Goal: Use online tool/utility: Utilize a website feature to perform a specific function

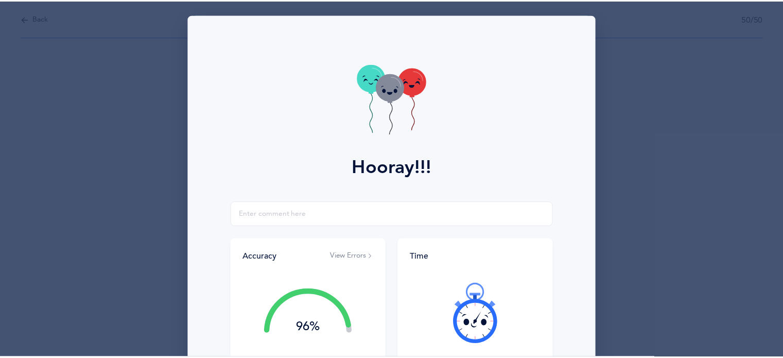
scroll to position [132, 0]
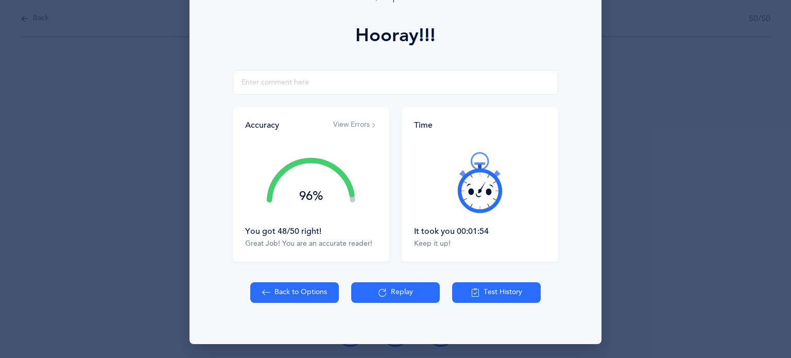
click at [283, 289] on button "Back to Options" at bounding box center [294, 292] width 89 height 21
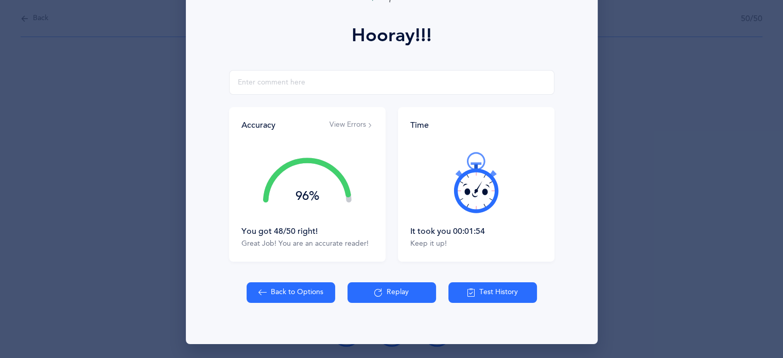
select select "27"
select select "single"
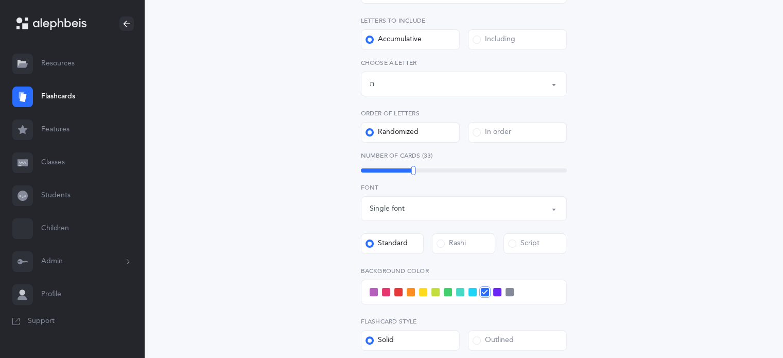
scroll to position [154, 0]
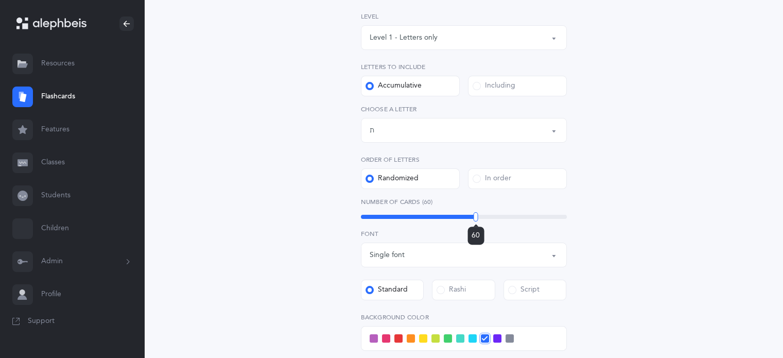
drag, startPoint x: 414, startPoint y: 218, endPoint x: 476, endPoint y: 225, distance: 61.7
click at [476, 221] on div "60" at bounding box center [476, 216] width 5 height 9
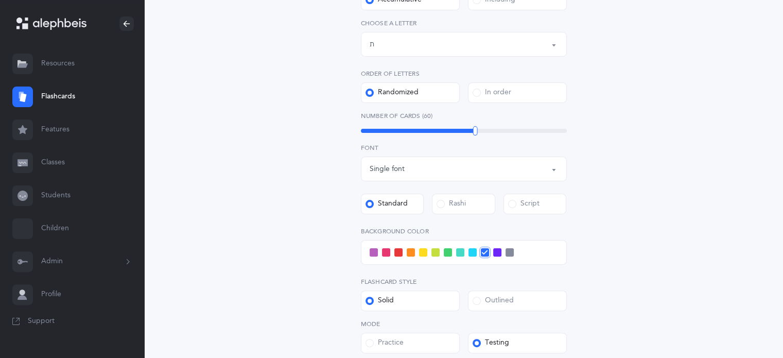
scroll to position [360, 0]
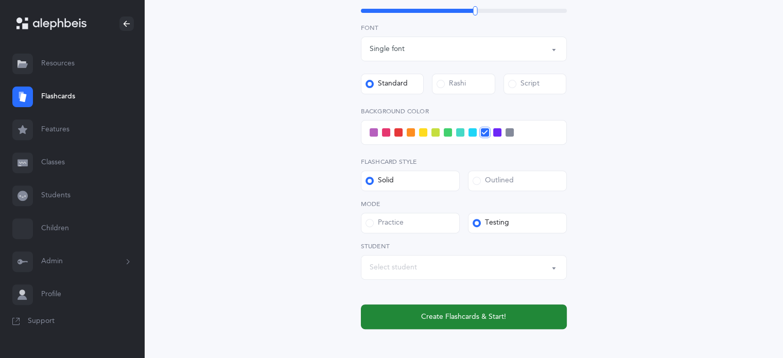
click at [515, 311] on button "Create Flashcards & Start!" at bounding box center [464, 316] width 206 height 25
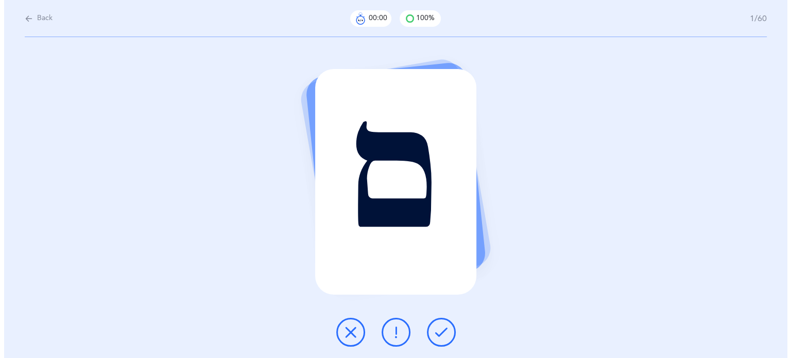
scroll to position [0, 0]
click at [441, 332] on icon at bounding box center [440, 332] width 12 height 12
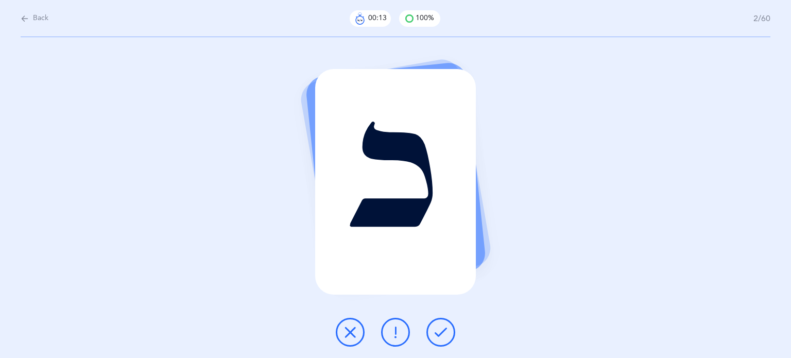
click at [441, 332] on icon at bounding box center [440, 332] width 12 height 12
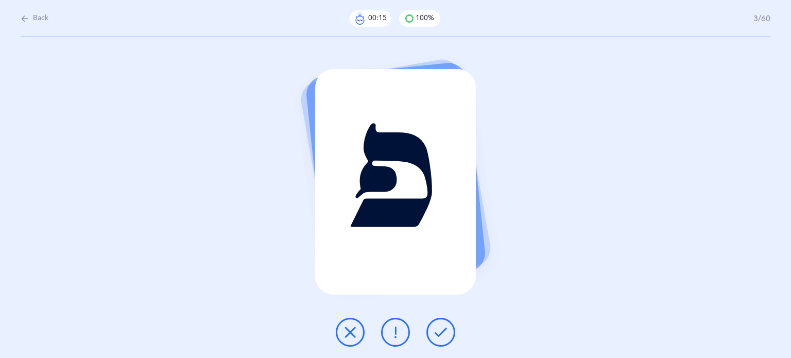
click at [441, 332] on icon at bounding box center [440, 332] width 12 height 12
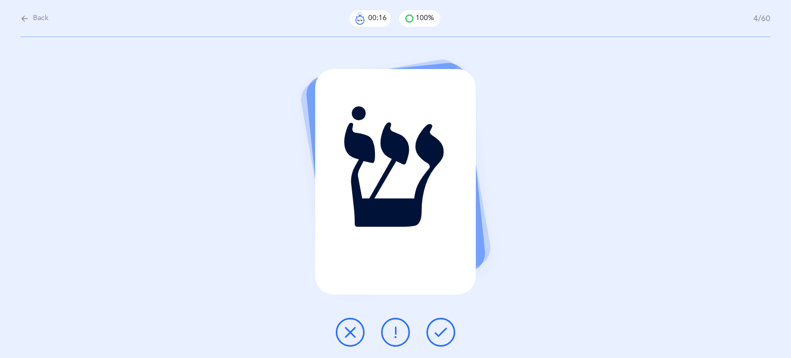
click at [441, 332] on icon at bounding box center [440, 332] width 12 height 12
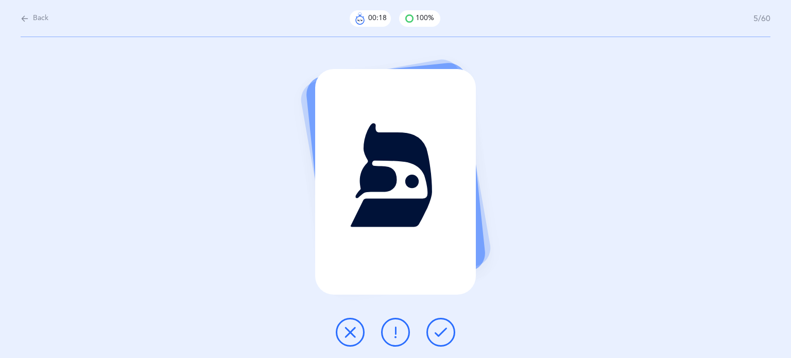
click at [441, 332] on icon at bounding box center [440, 332] width 12 height 12
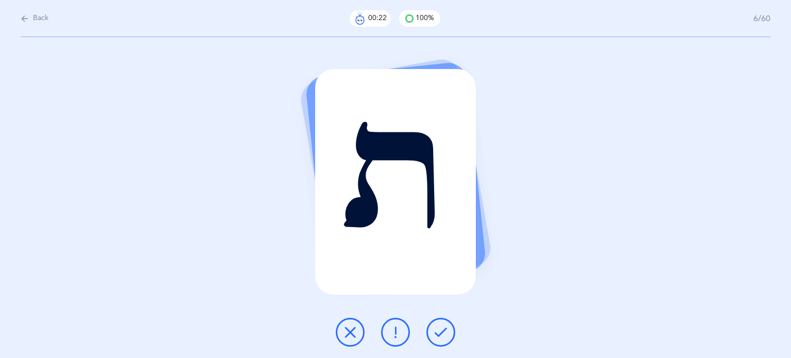
click at [442, 331] on icon at bounding box center [440, 332] width 12 height 12
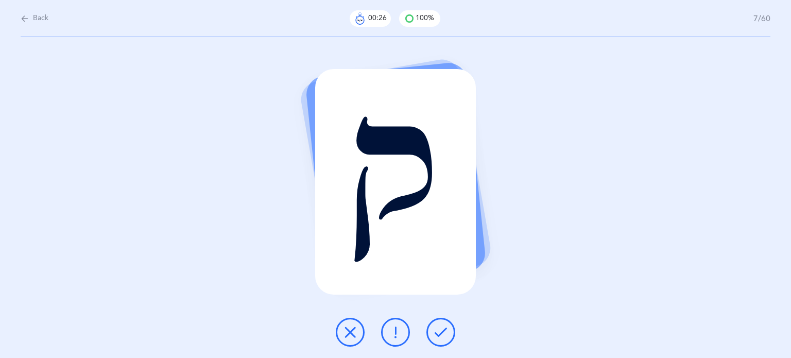
click at [442, 331] on icon at bounding box center [440, 332] width 12 height 12
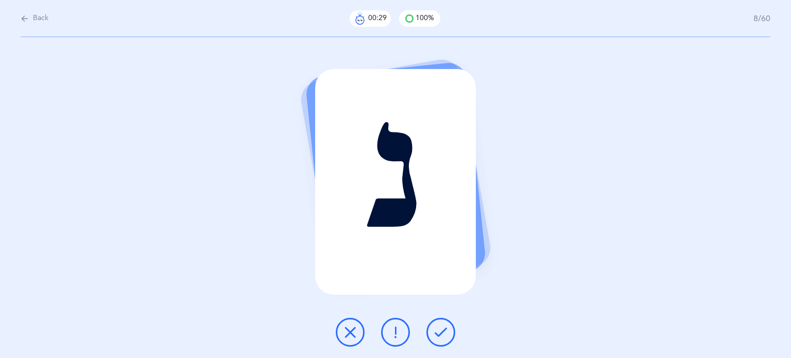
click at [453, 322] on div at bounding box center [395, 332] width 136 height 29
click at [453, 323] on div at bounding box center [395, 332] width 136 height 29
click at [440, 341] on button at bounding box center [440, 332] width 29 height 29
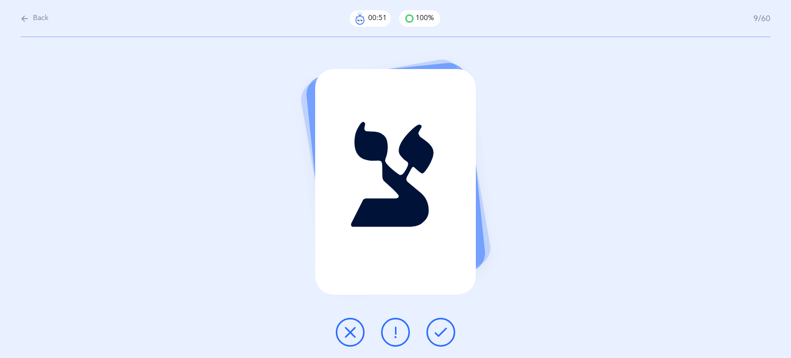
click at [444, 330] on icon at bounding box center [440, 332] width 12 height 12
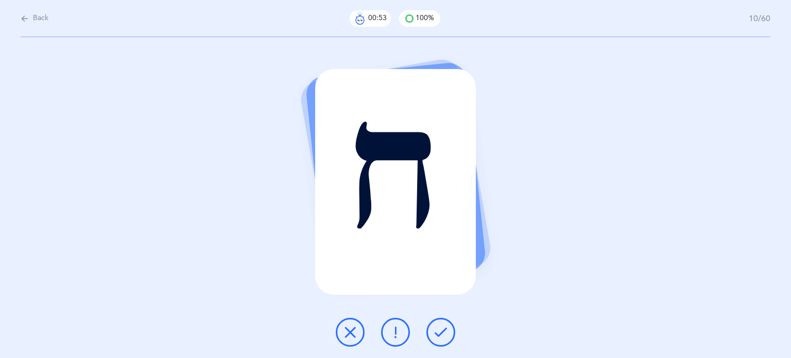
click at [444, 330] on icon at bounding box center [440, 332] width 12 height 12
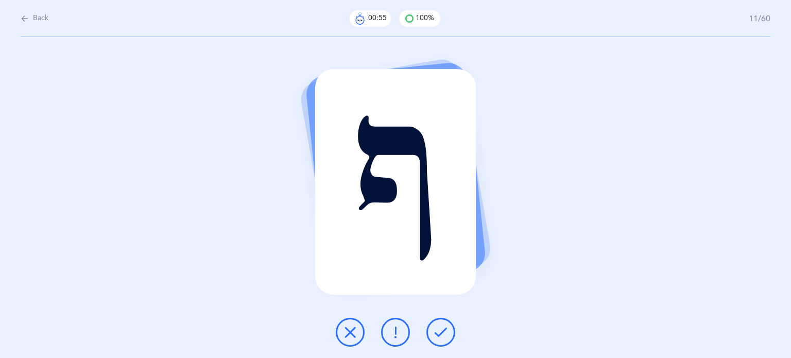
click at [445, 330] on icon at bounding box center [440, 332] width 12 height 12
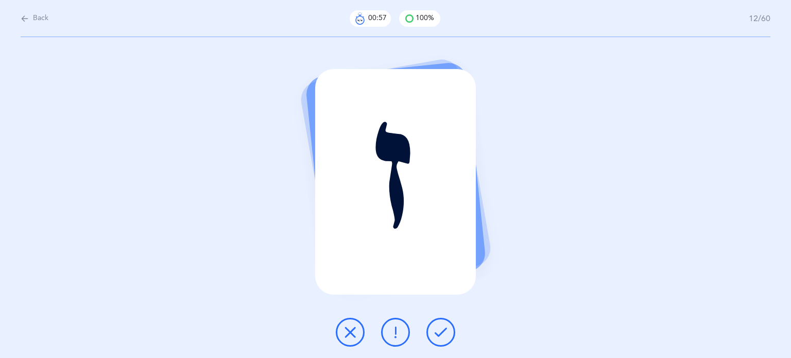
click at [445, 330] on icon at bounding box center [440, 332] width 12 height 12
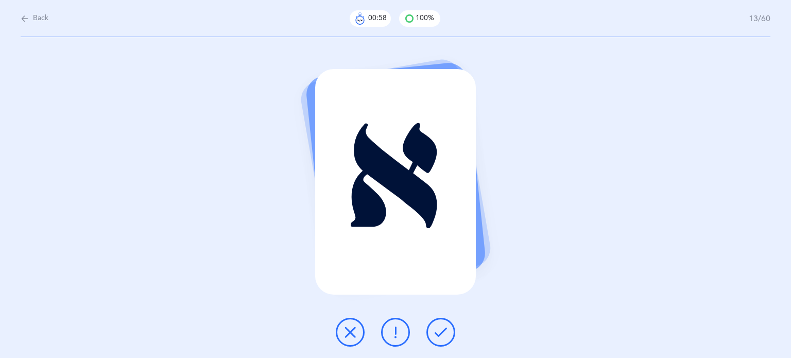
click at [445, 330] on icon at bounding box center [440, 332] width 12 height 12
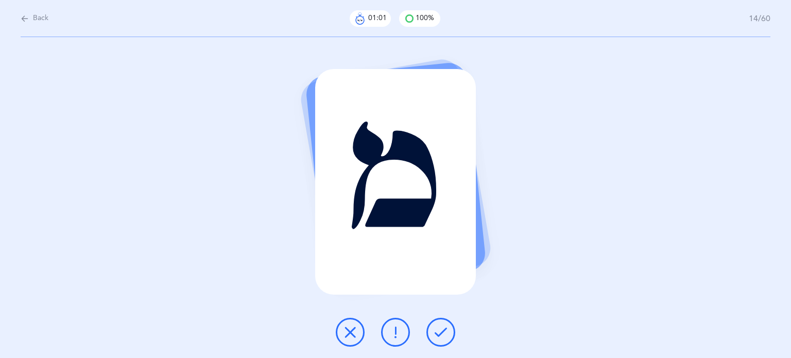
click at [445, 330] on icon at bounding box center [440, 332] width 12 height 12
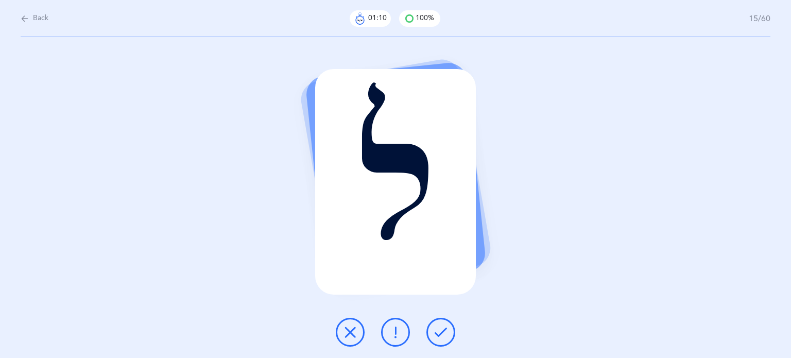
click at [445, 330] on icon at bounding box center [440, 332] width 12 height 12
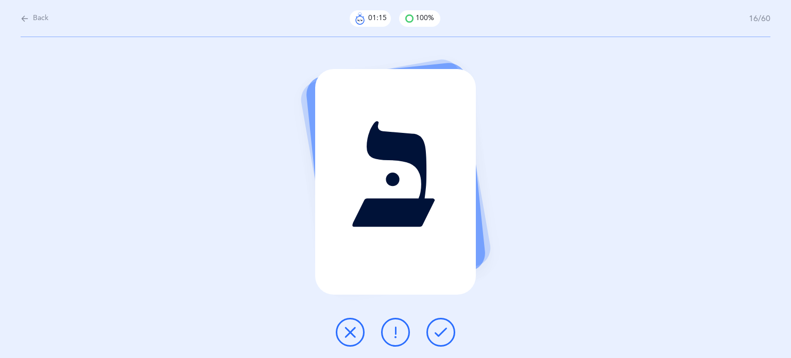
click at [445, 330] on icon at bounding box center [440, 332] width 12 height 12
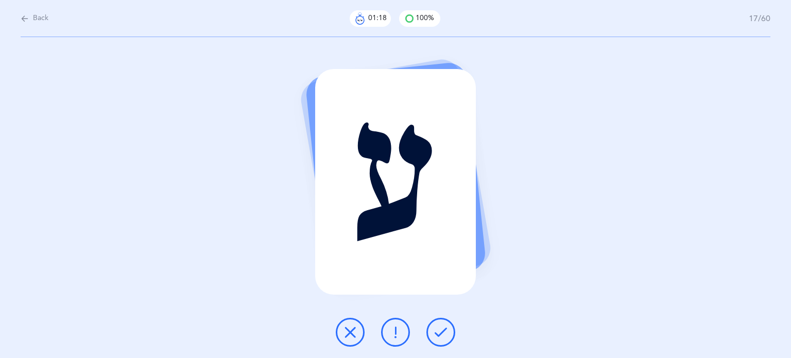
click at [445, 330] on icon at bounding box center [440, 332] width 12 height 12
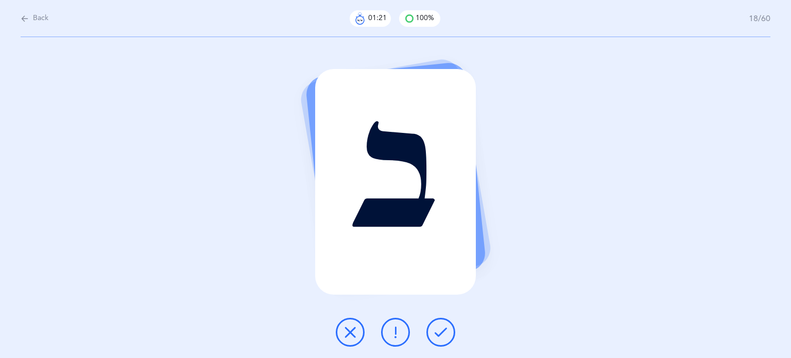
click at [445, 330] on icon at bounding box center [440, 332] width 12 height 12
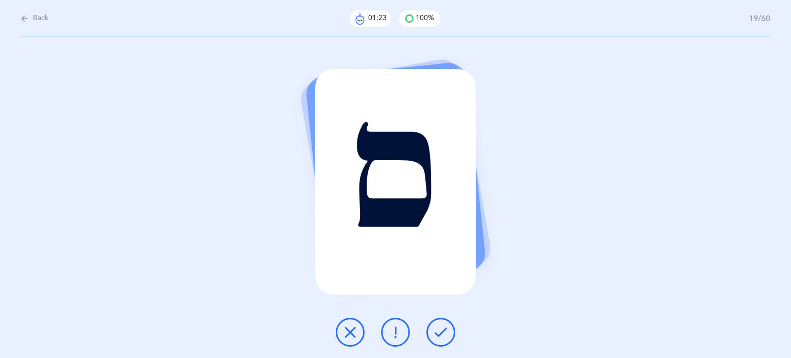
click at [445, 331] on icon at bounding box center [440, 332] width 12 height 12
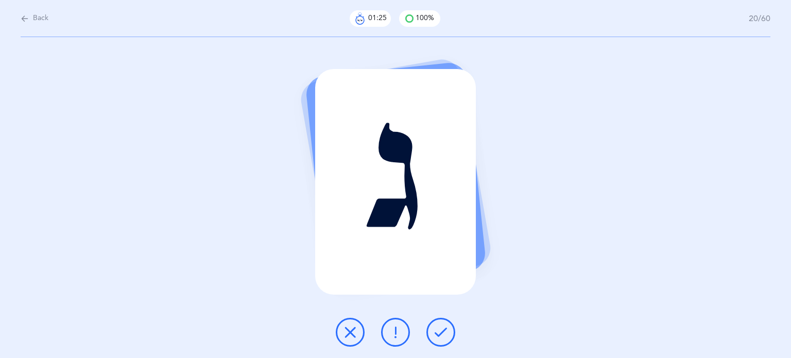
click at [445, 331] on icon at bounding box center [440, 332] width 12 height 12
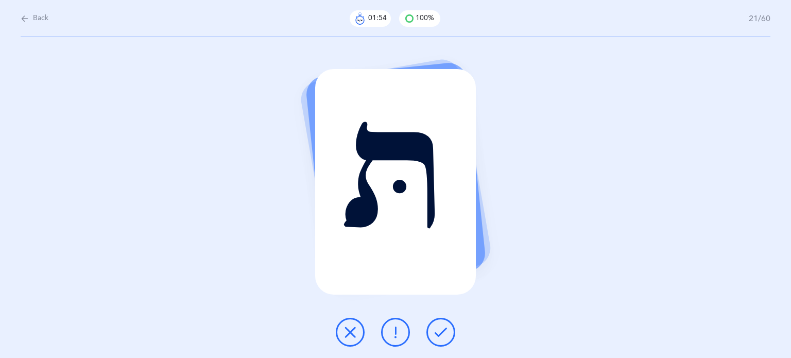
click at [340, 333] on button at bounding box center [350, 332] width 29 height 29
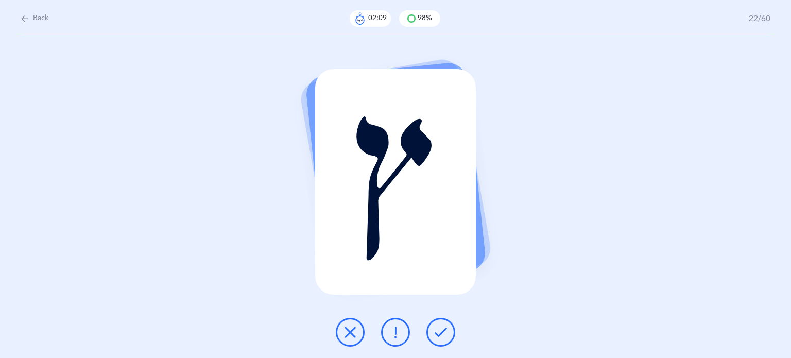
click at [352, 330] on icon at bounding box center [350, 332] width 12 height 12
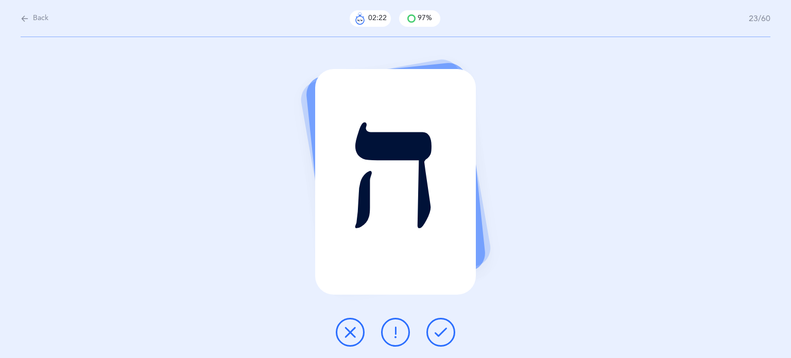
click at [437, 334] on icon at bounding box center [440, 332] width 12 height 12
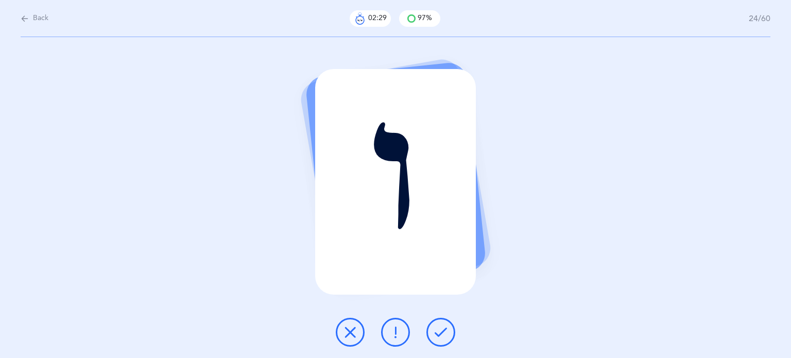
click at [344, 329] on icon at bounding box center [350, 332] width 12 height 12
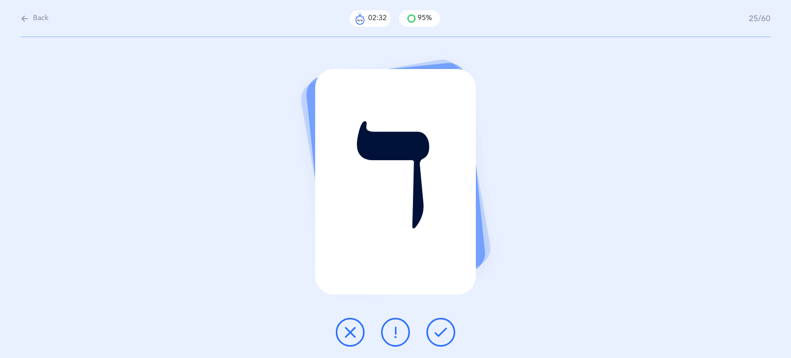
click at [445, 332] on icon at bounding box center [440, 332] width 12 height 12
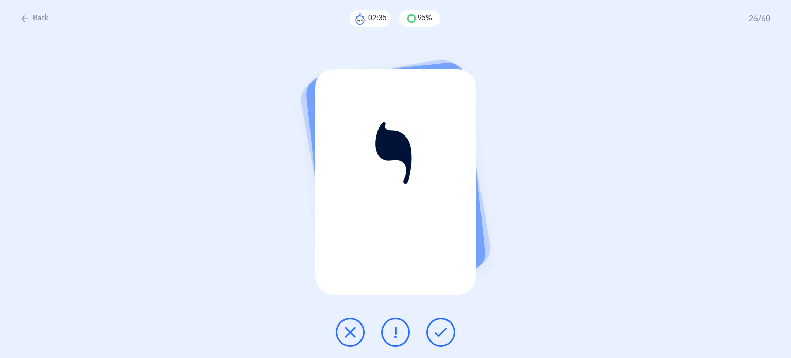
click at [445, 332] on icon at bounding box center [440, 332] width 12 height 12
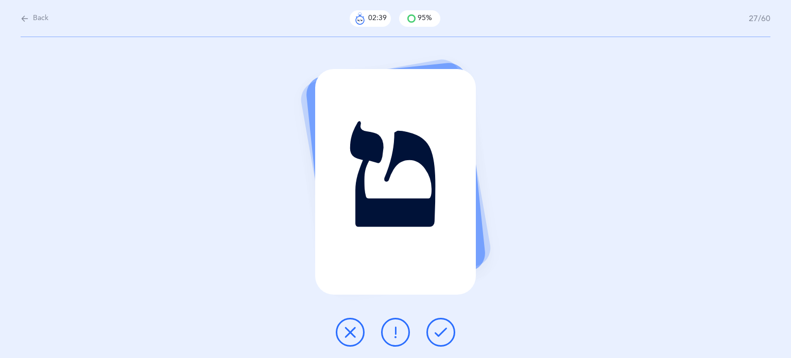
click at [445, 332] on icon at bounding box center [440, 332] width 12 height 12
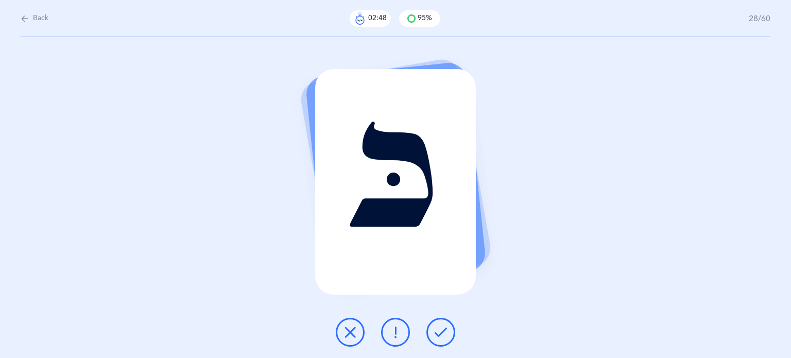
click at [446, 335] on icon at bounding box center [440, 332] width 12 height 12
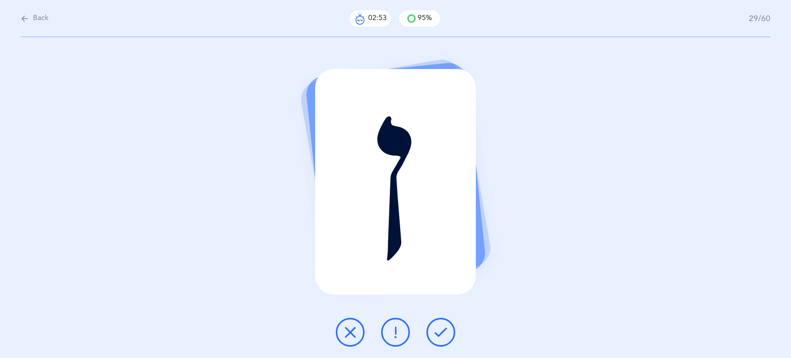
click at [446, 335] on icon at bounding box center [440, 332] width 12 height 12
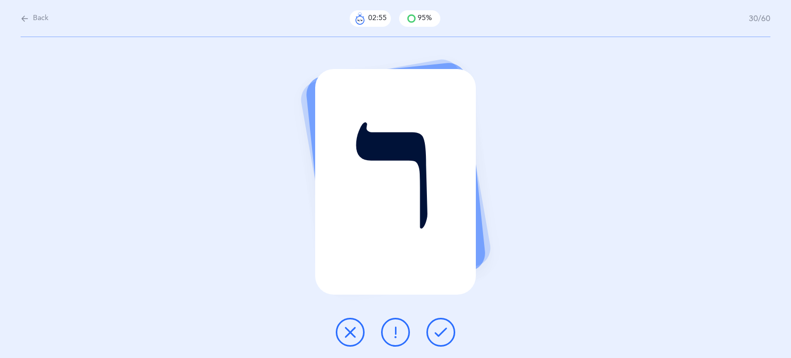
click at [449, 338] on button at bounding box center [440, 332] width 29 height 29
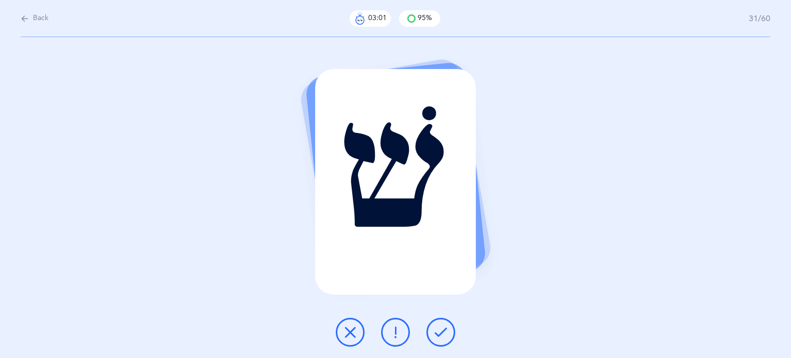
click at [351, 339] on button at bounding box center [350, 332] width 29 height 29
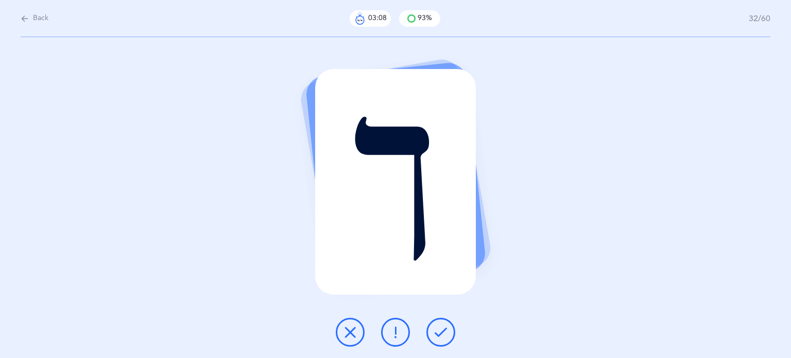
click at [430, 322] on button at bounding box center [440, 332] width 29 height 29
click at [343, 340] on button at bounding box center [350, 332] width 29 height 29
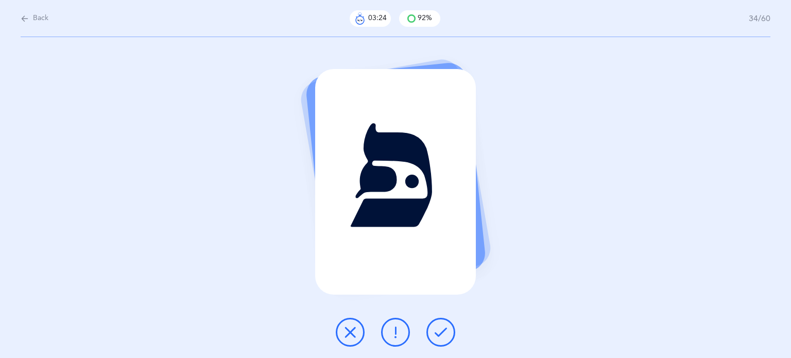
click at [355, 334] on icon at bounding box center [350, 332] width 12 height 12
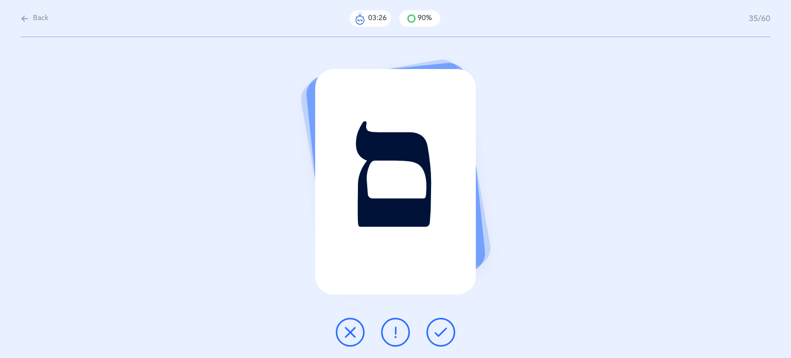
click at [448, 327] on button at bounding box center [440, 332] width 29 height 29
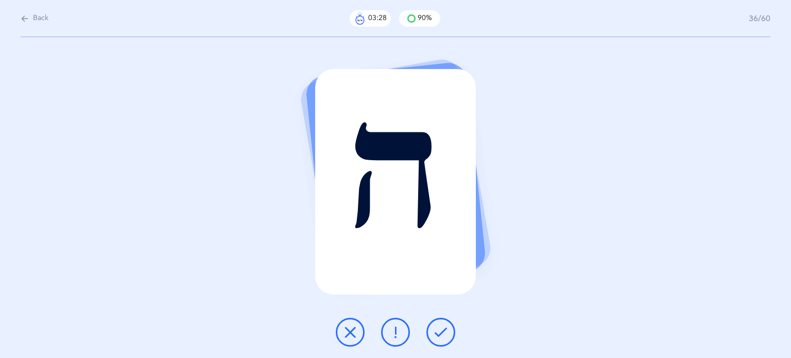
click at [448, 326] on button at bounding box center [440, 332] width 29 height 29
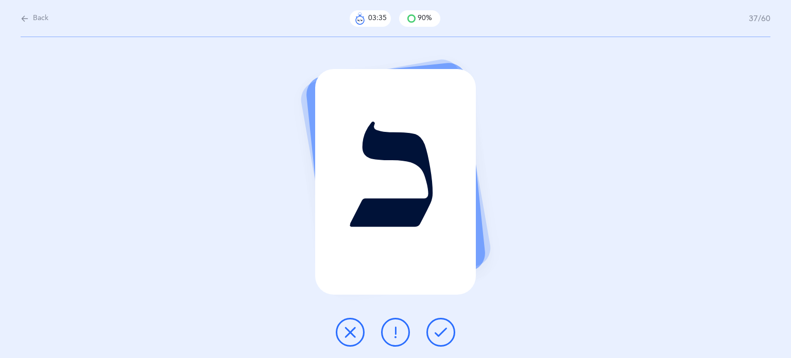
click at [448, 327] on button at bounding box center [440, 332] width 29 height 29
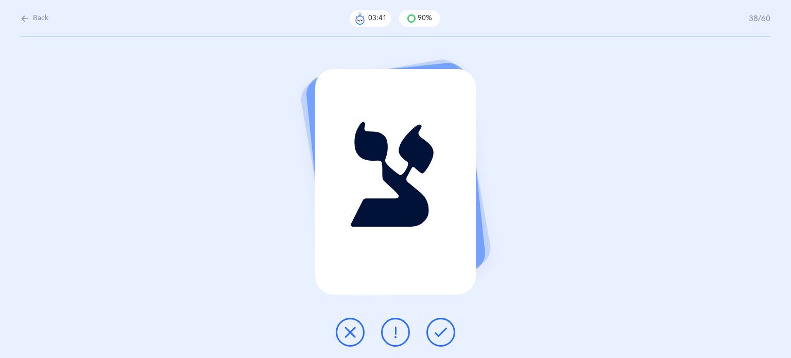
click at [448, 328] on button at bounding box center [440, 332] width 29 height 29
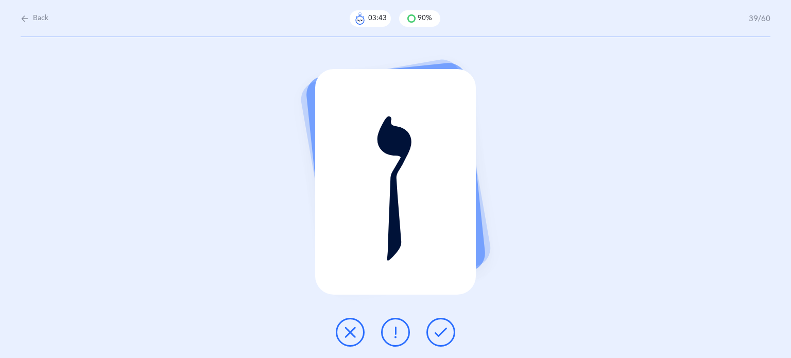
click at [448, 325] on button at bounding box center [440, 332] width 29 height 29
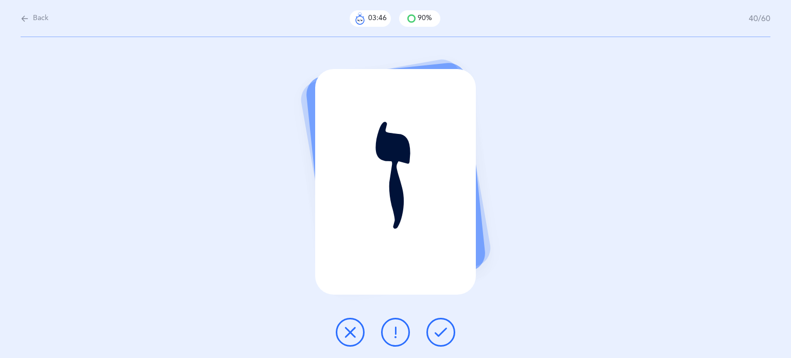
click at [449, 317] on div "ז" at bounding box center [395, 197] width 791 height 321
click at [434, 332] on icon at bounding box center [440, 332] width 12 height 12
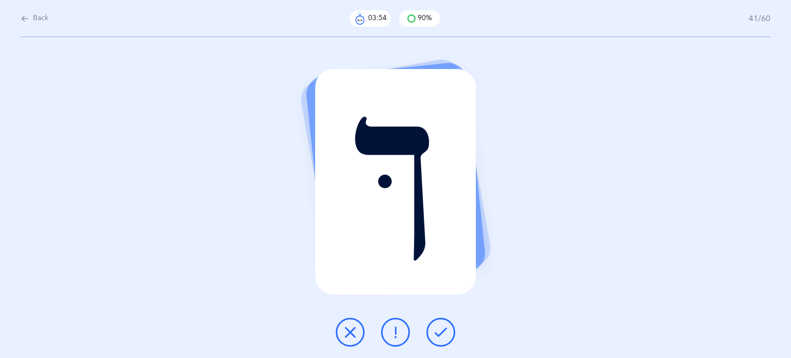
click at [436, 323] on button at bounding box center [440, 332] width 29 height 29
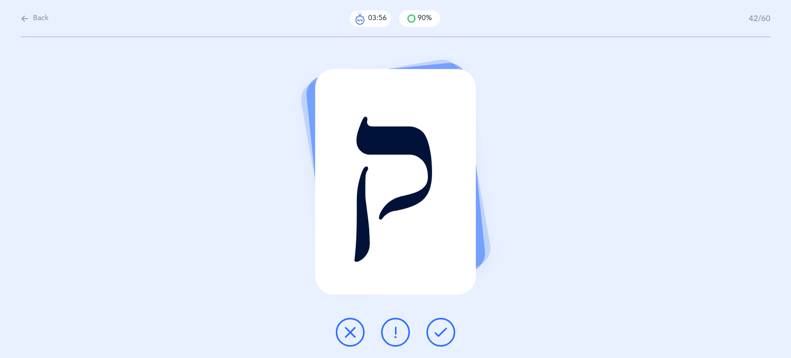
click at [436, 323] on button at bounding box center [440, 332] width 29 height 29
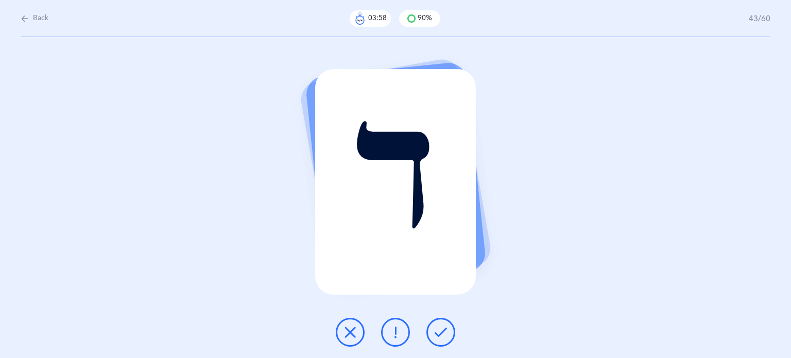
click at [436, 321] on button at bounding box center [440, 332] width 29 height 29
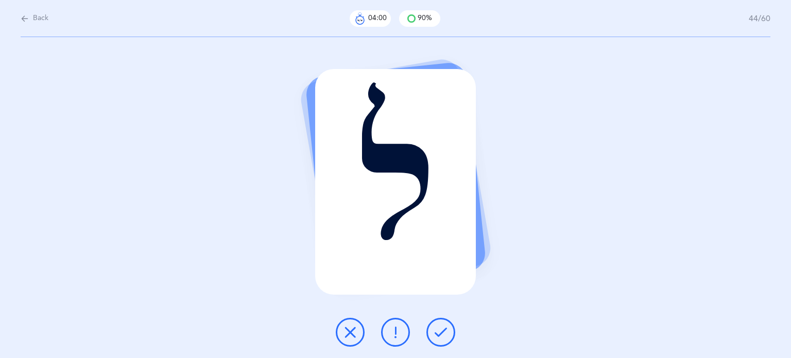
click at [436, 321] on button at bounding box center [440, 332] width 29 height 29
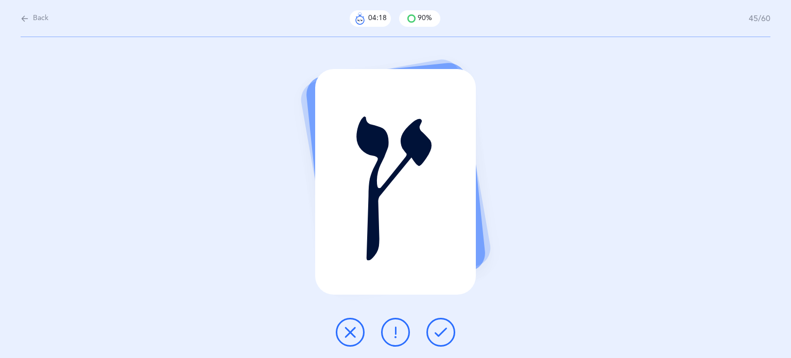
click at [348, 332] on icon at bounding box center [350, 332] width 12 height 12
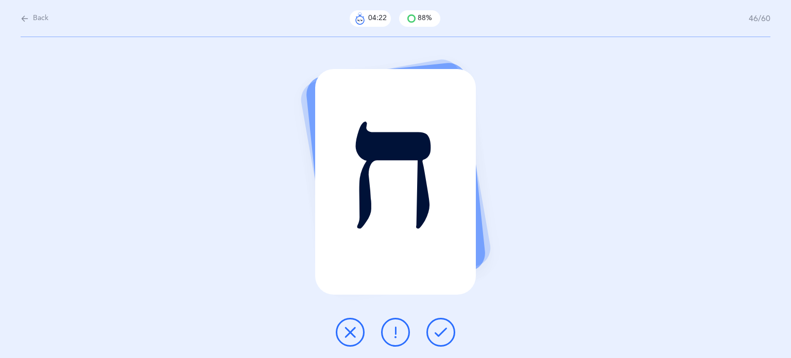
click at [445, 329] on icon at bounding box center [440, 332] width 12 height 12
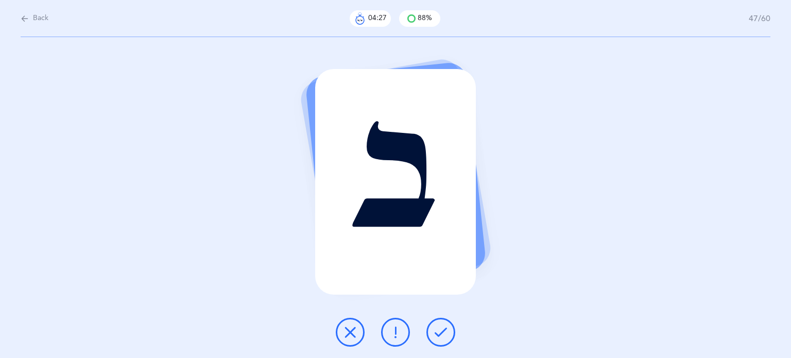
click at [449, 350] on div "ב" at bounding box center [395, 197] width 791 height 321
click at [441, 339] on button at bounding box center [440, 332] width 29 height 29
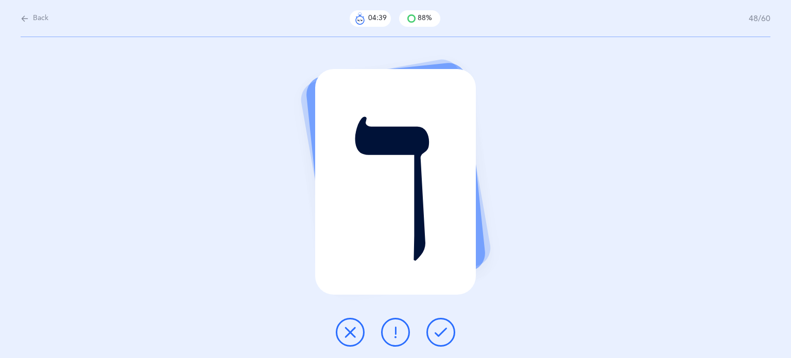
click at [346, 323] on button at bounding box center [350, 332] width 29 height 29
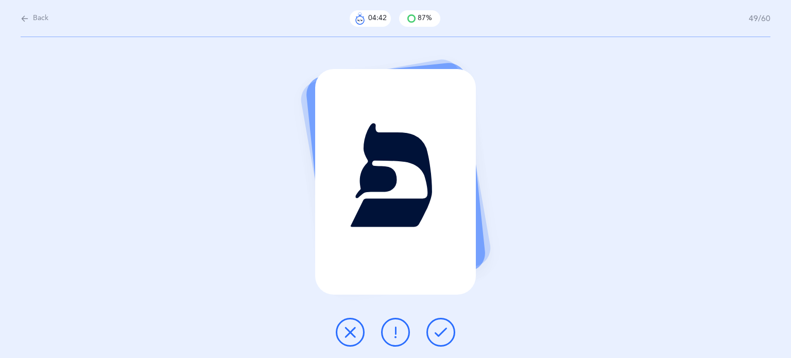
click at [444, 329] on icon at bounding box center [440, 332] width 12 height 12
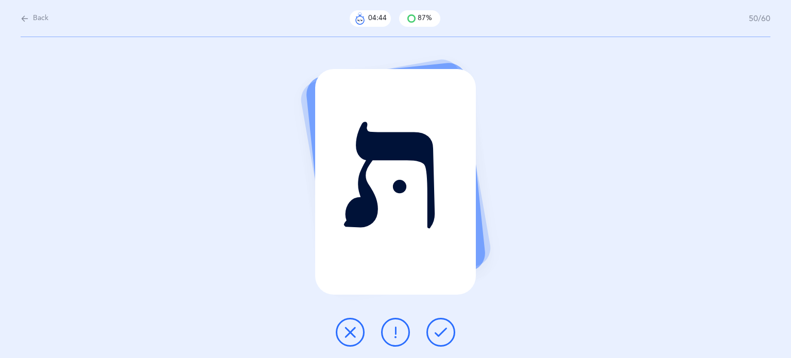
click at [444, 329] on icon at bounding box center [440, 332] width 12 height 12
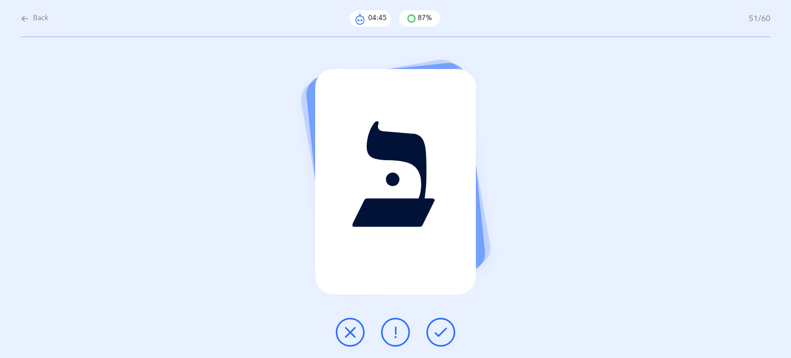
click at [444, 329] on icon at bounding box center [440, 332] width 12 height 12
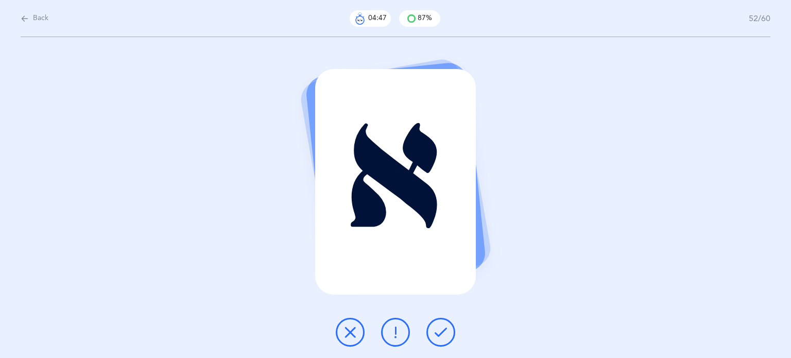
click at [444, 329] on icon at bounding box center [440, 332] width 12 height 12
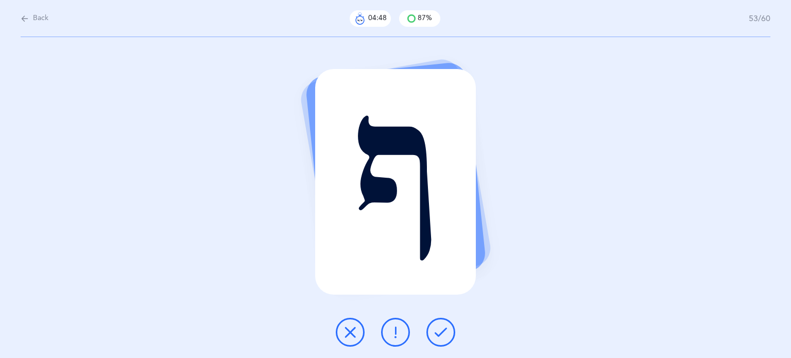
click at [444, 329] on icon at bounding box center [440, 332] width 12 height 12
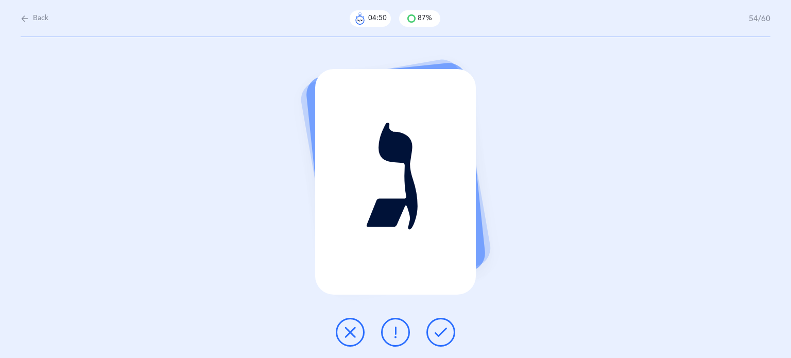
click at [444, 329] on icon at bounding box center [440, 332] width 12 height 12
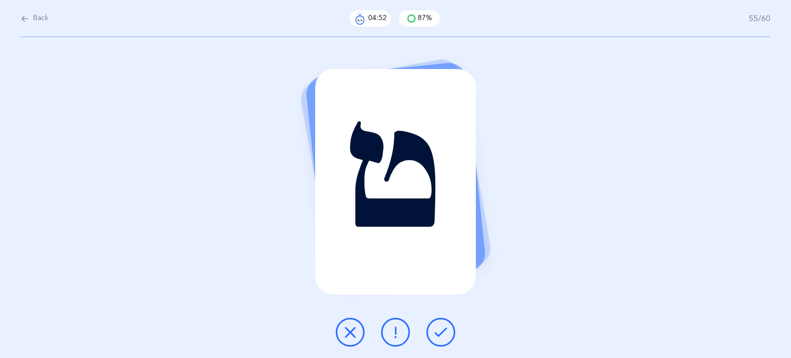
click at [444, 329] on icon at bounding box center [440, 332] width 12 height 12
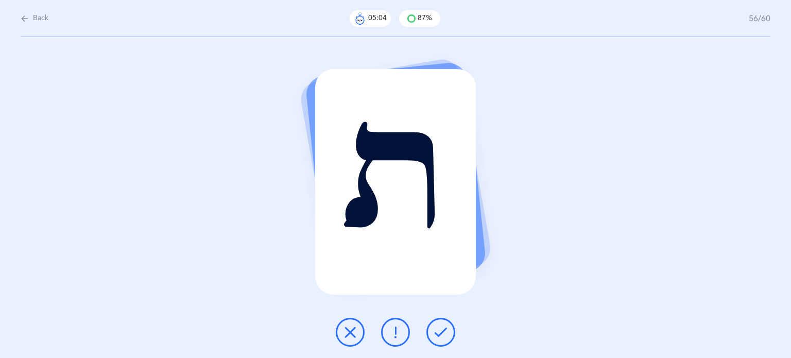
click at [449, 329] on button at bounding box center [440, 332] width 29 height 29
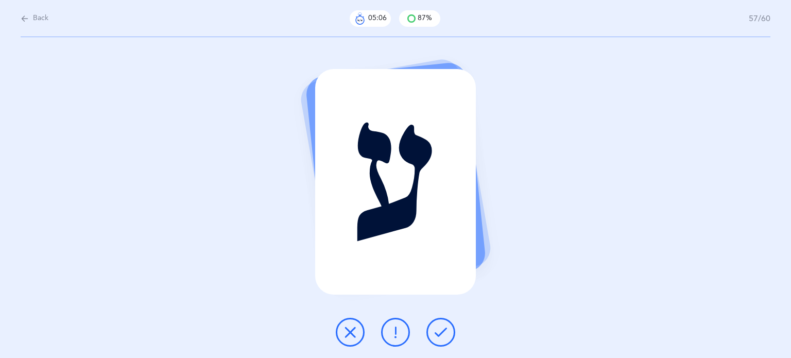
click at [449, 334] on button at bounding box center [440, 332] width 29 height 29
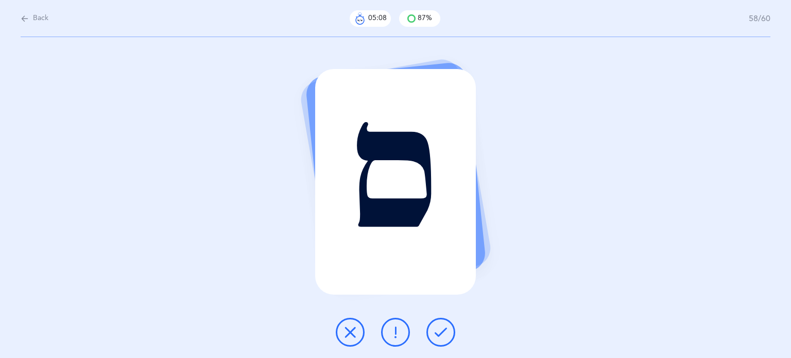
click at [449, 334] on button at bounding box center [440, 332] width 29 height 29
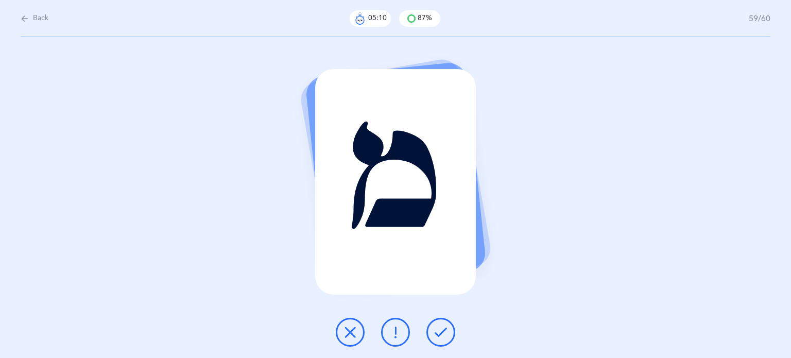
click at [449, 334] on button at bounding box center [440, 332] width 29 height 29
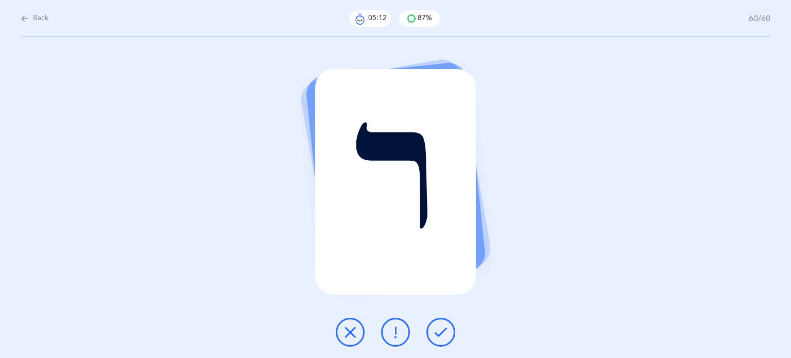
click at [449, 334] on button at bounding box center [440, 332] width 29 height 29
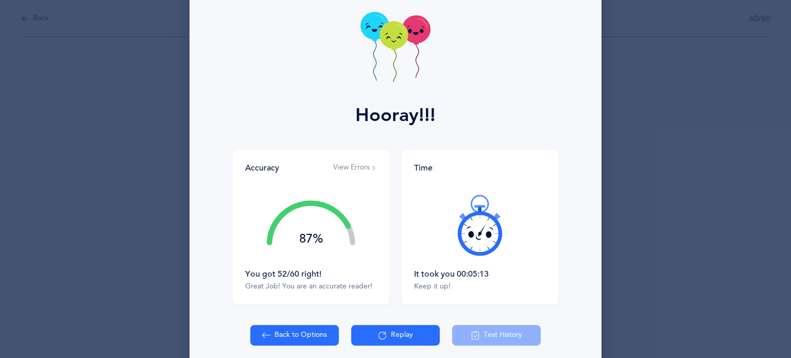
scroll to position [95, 0]
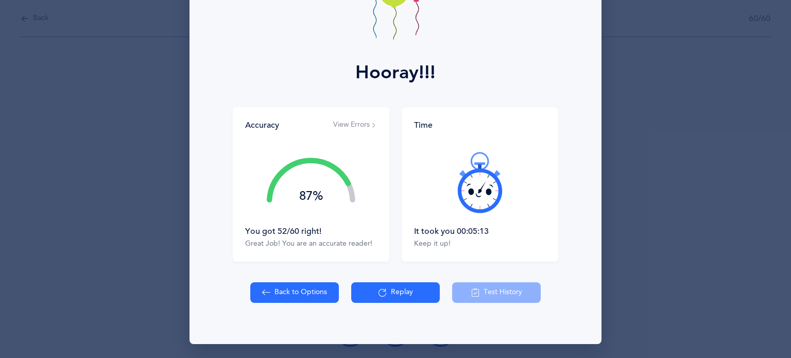
click at [395, 288] on button "Replay" at bounding box center [395, 292] width 89 height 21
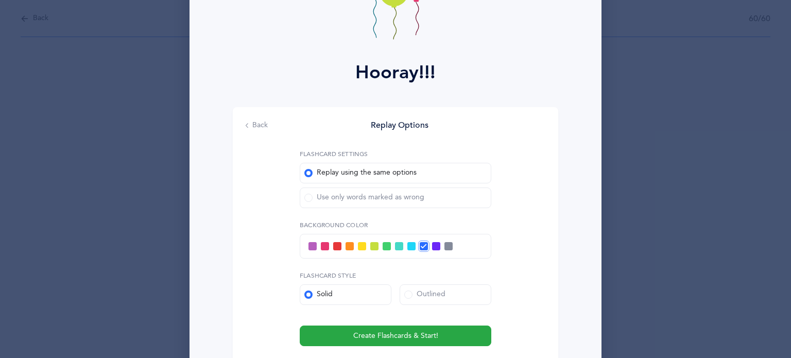
click at [306, 195] on span at bounding box center [308, 198] width 8 height 8
click at [0, 0] on input "Use only words marked as wrong" at bounding box center [0, 0] width 0 height 0
click at [310, 247] on span at bounding box center [312, 246] width 8 height 8
click at [0, 0] on input "checkbox" at bounding box center [0, 0] width 0 height 0
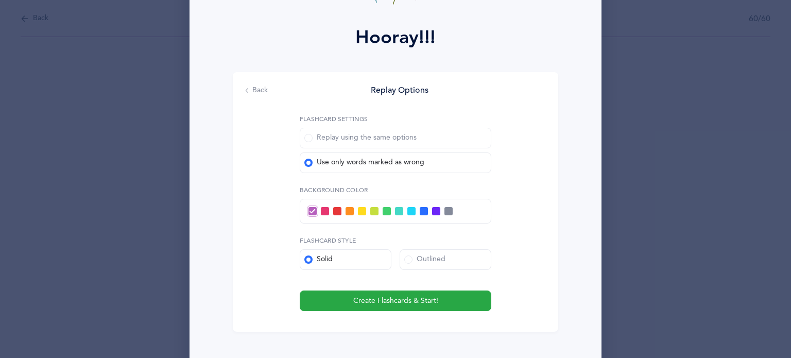
scroll to position [180, 0]
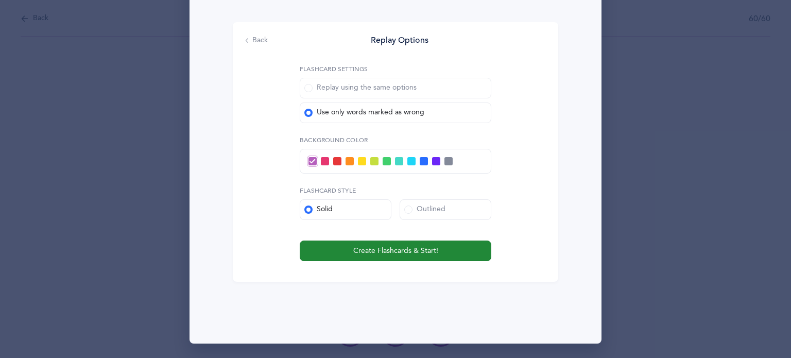
click at [415, 253] on span "Create Flashcards & Start!" at bounding box center [395, 251] width 85 height 11
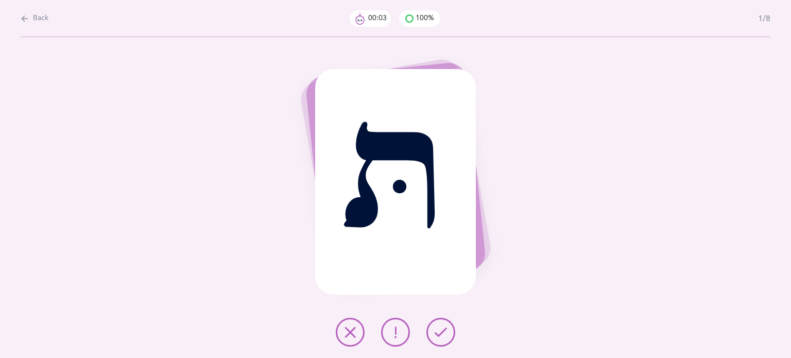
click at [442, 335] on icon at bounding box center [440, 332] width 12 height 12
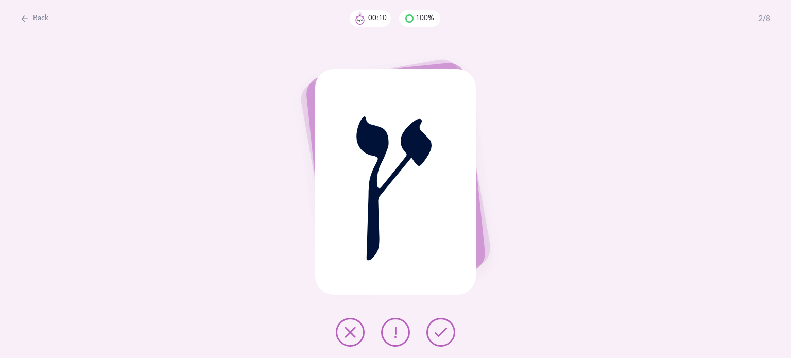
click at [441, 333] on icon at bounding box center [440, 332] width 12 height 12
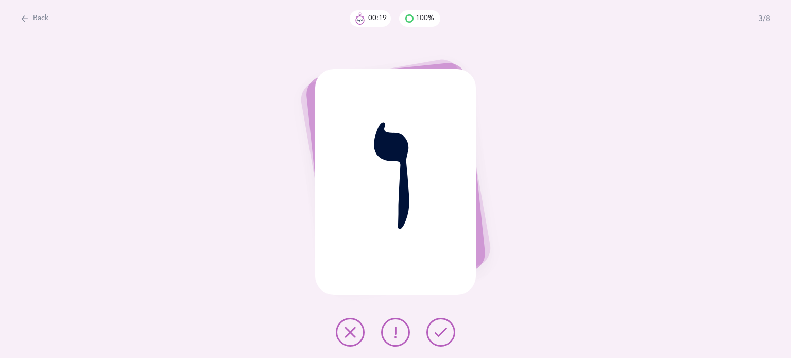
click at [440, 335] on icon at bounding box center [440, 332] width 12 height 12
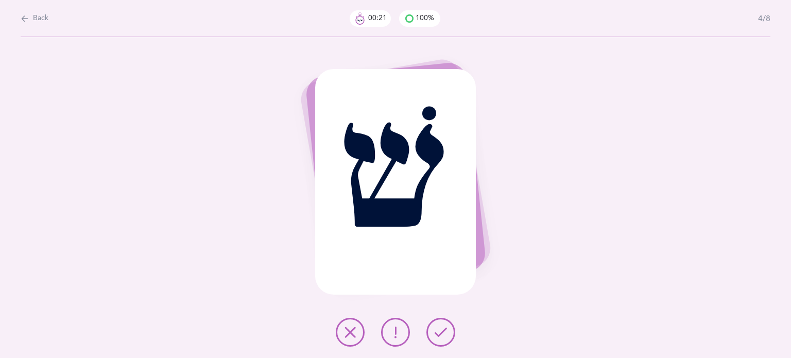
click at [440, 327] on icon at bounding box center [440, 332] width 12 height 12
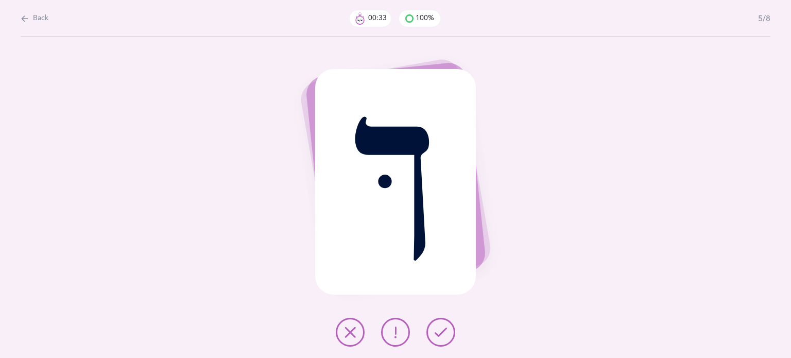
click at [438, 325] on button at bounding box center [440, 332] width 29 height 29
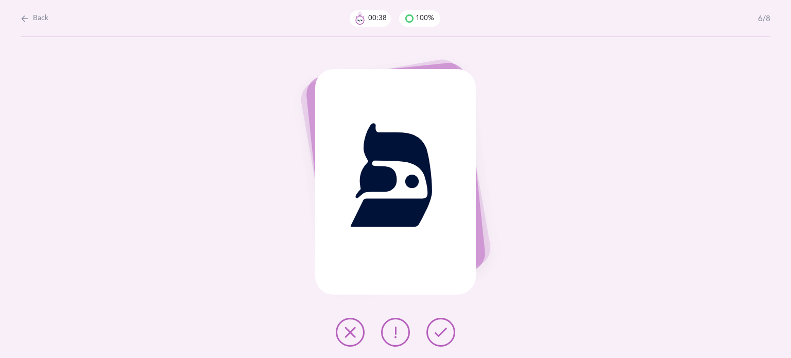
click at [437, 324] on button at bounding box center [440, 332] width 29 height 29
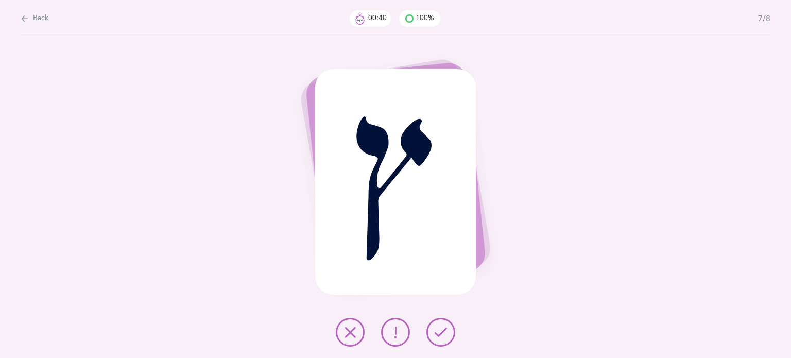
click at [436, 324] on button at bounding box center [440, 332] width 29 height 29
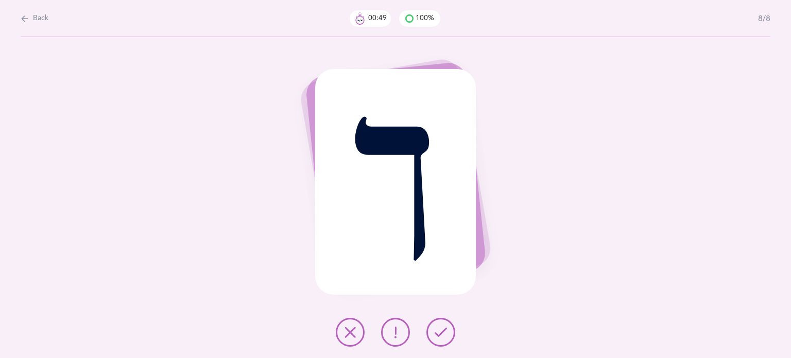
click at [346, 333] on icon at bounding box center [350, 332] width 12 height 12
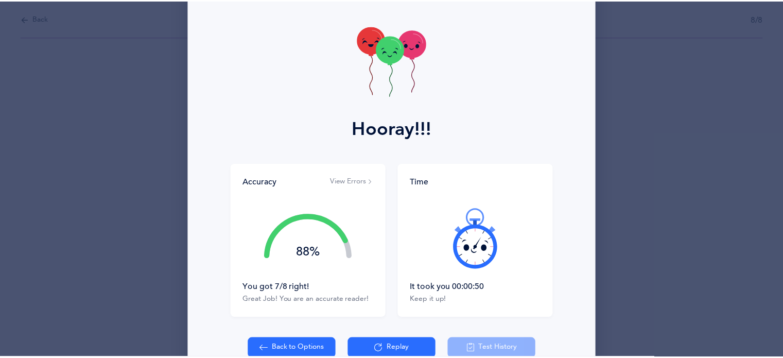
scroll to position [95, 0]
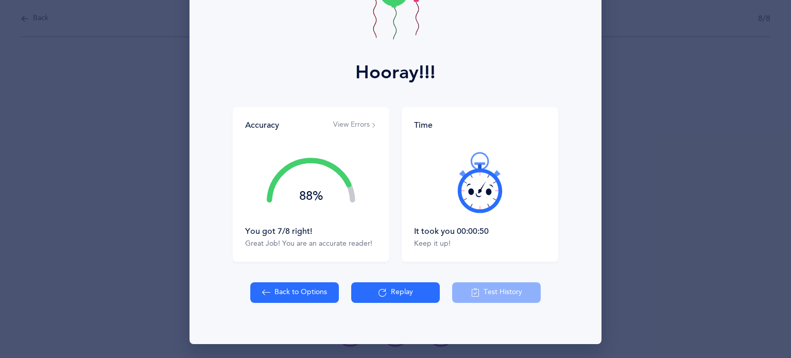
click at [311, 291] on button "Back to Options" at bounding box center [294, 292] width 89 height 21
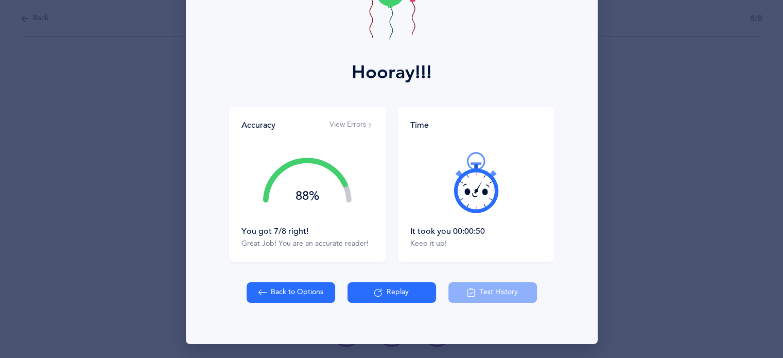
select select "27"
select select "single"
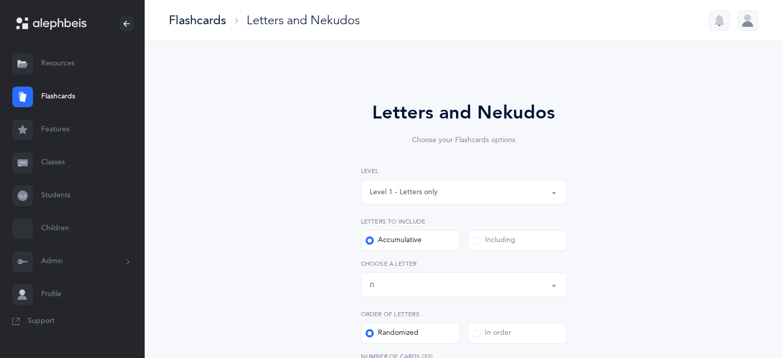
click at [479, 238] on span at bounding box center [477, 240] width 8 height 8
click at [0, 0] on input "Including" at bounding box center [0, 0] width 0 height 0
click at [549, 281] on div "Letters: All Letters" at bounding box center [464, 285] width 188 height 18
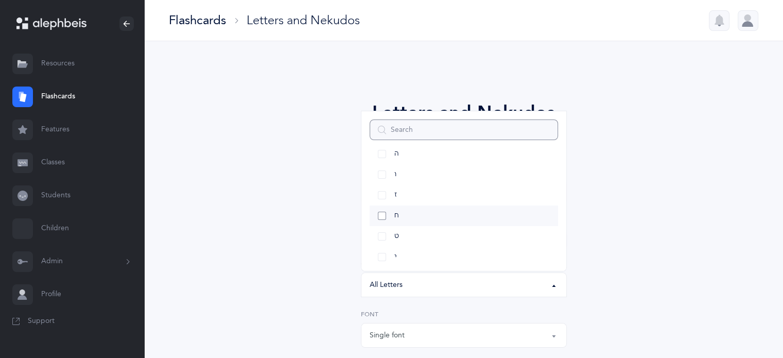
scroll to position [154, 0]
click at [377, 216] on link "ט" at bounding box center [464, 218] width 188 height 21
select select "9"
click at [385, 232] on link "תּ" at bounding box center [464, 232] width 188 height 21
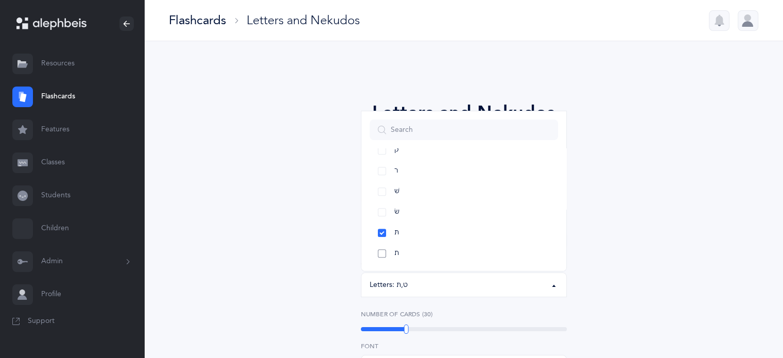
click at [386, 255] on link "ת" at bounding box center [464, 253] width 188 height 21
click at [385, 238] on link "ך" at bounding box center [464, 243] width 188 height 21
click at [388, 201] on link "ךּ" at bounding box center [464, 202] width 188 height 21
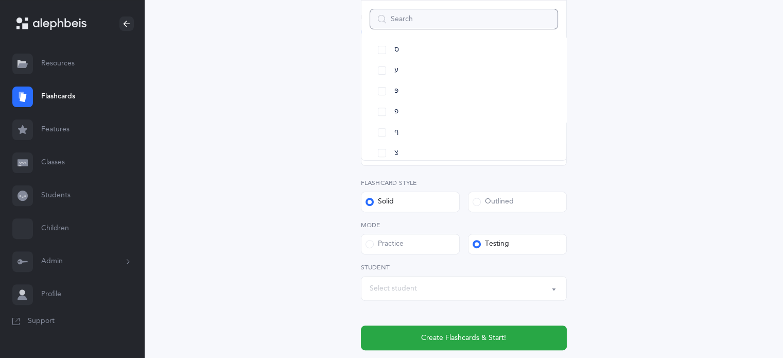
scroll to position [371, 0]
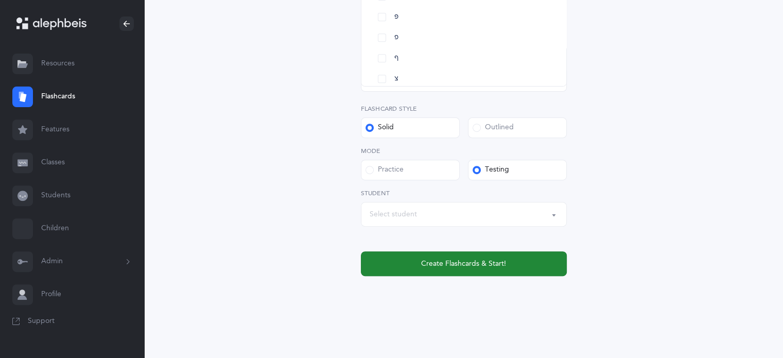
click at [495, 259] on span "Create Flashcards & Start!" at bounding box center [463, 263] width 85 height 11
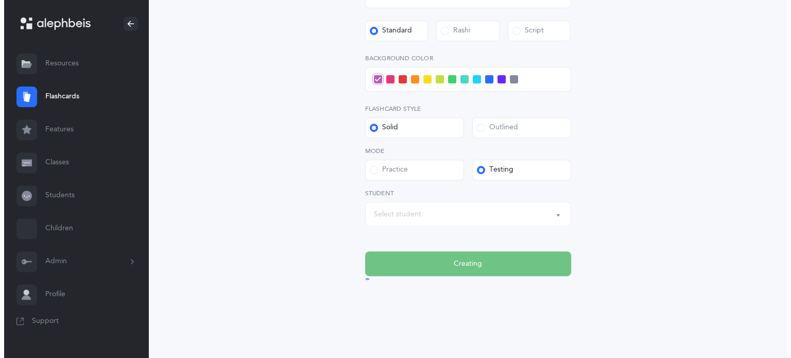
scroll to position [0, 0]
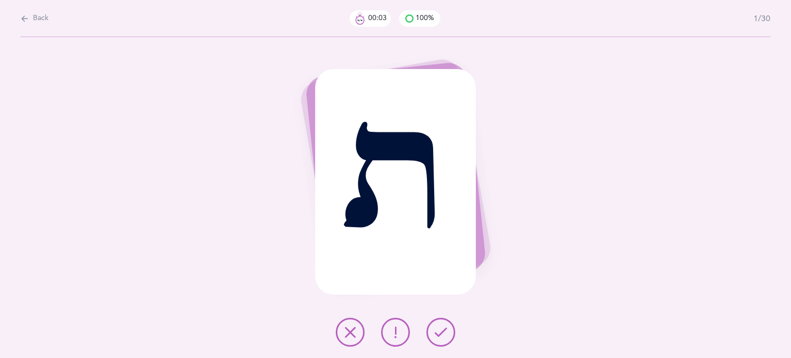
click at [435, 338] on button at bounding box center [440, 332] width 29 height 29
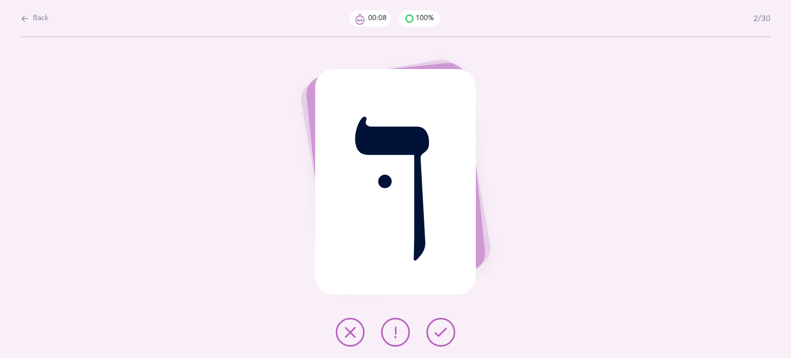
click at [434, 335] on icon at bounding box center [440, 332] width 12 height 12
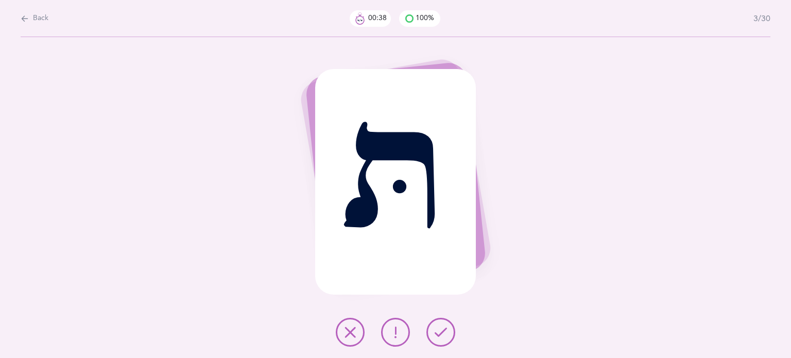
click at [433, 338] on button at bounding box center [440, 332] width 29 height 29
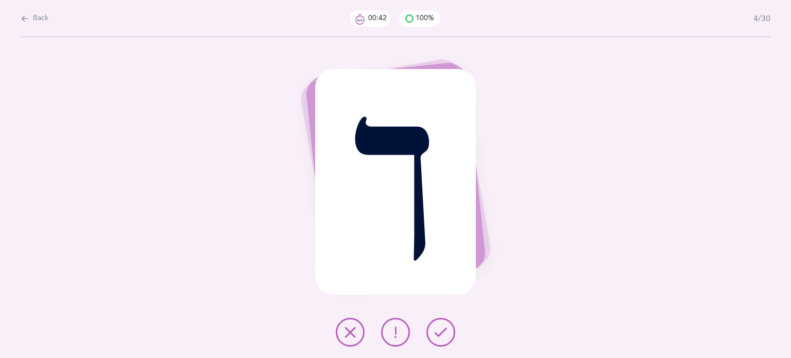
click at [433, 338] on button at bounding box center [440, 332] width 29 height 29
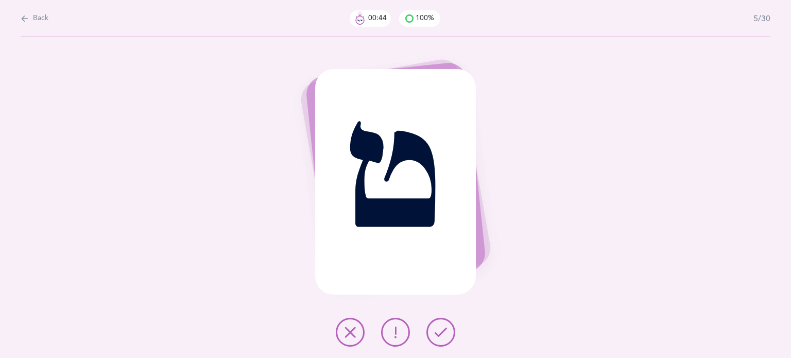
click at [433, 335] on button at bounding box center [440, 332] width 29 height 29
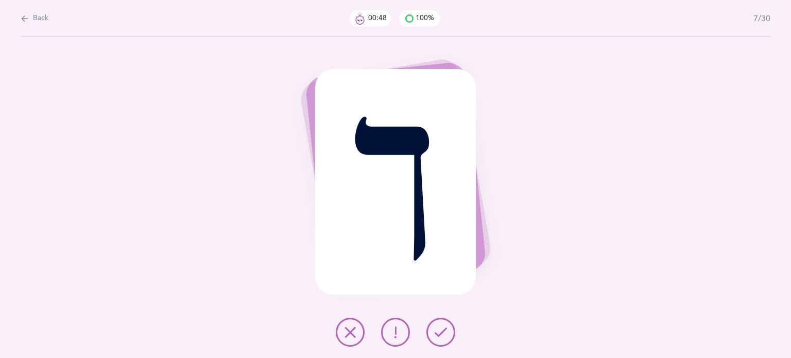
click at [433, 334] on button at bounding box center [440, 332] width 29 height 29
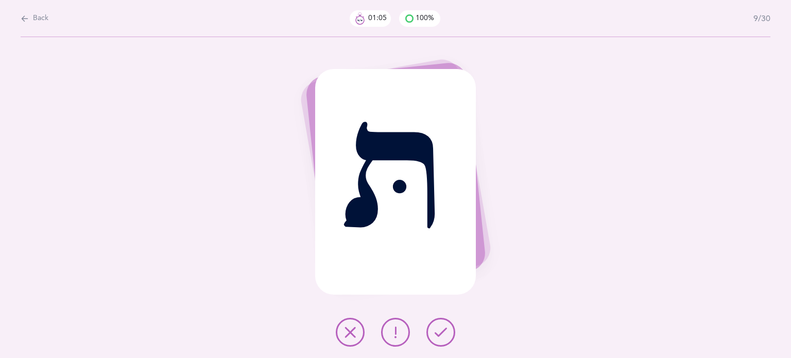
click at [436, 323] on button at bounding box center [440, 332] width 29 height 29
click at [442, 333] on icon at bounding box center [440, 332] width 12 height 12
click at [443, 329] on icon at bounding box center [440, 332] width 12 height 12
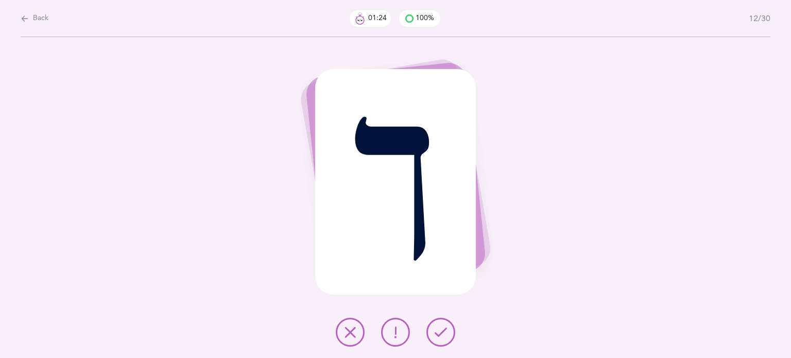
click at [443, 329] on icon at bounding box center [440, 332] width 12 height 12
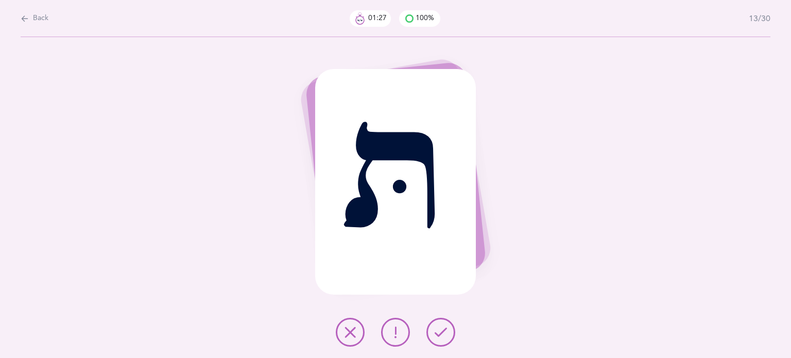
click at [443, 329] on icon at bounding box center [440, 332] width 12 height 12
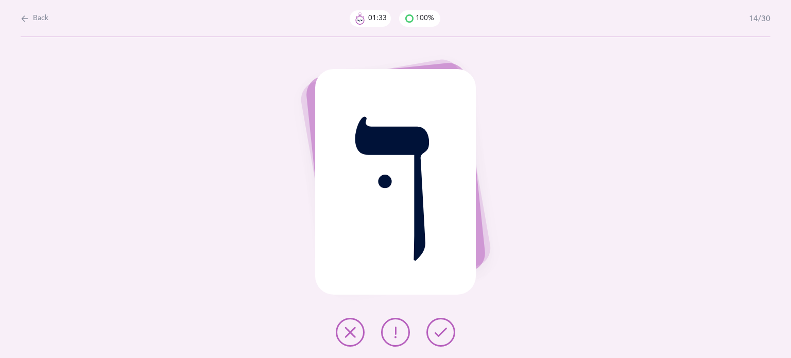
click at [443, 328] on icon at bounding box center [440, 332] width 12 height 12
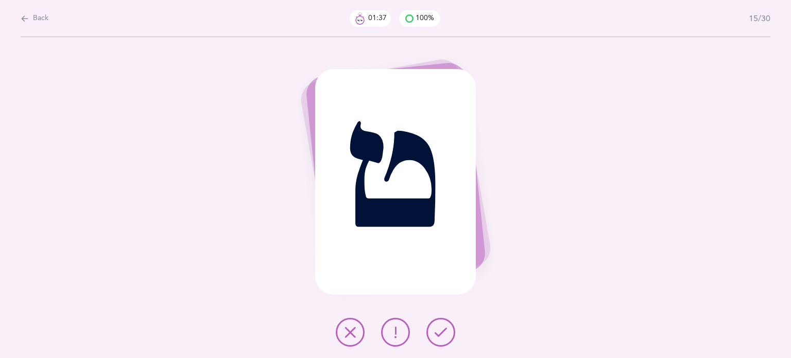
click at [354, 324] on button at bounding box center [350, 332] width 29 height 29
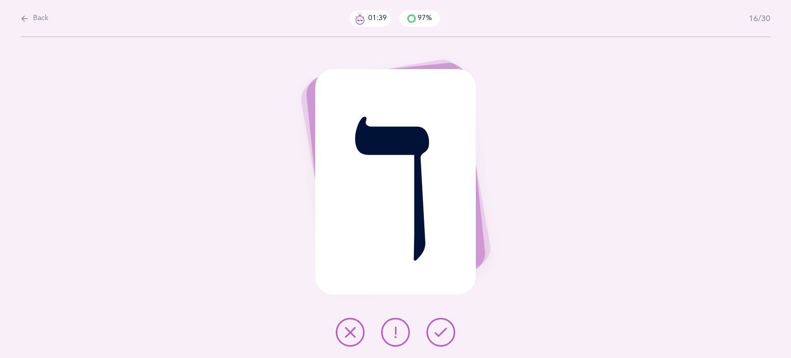
click at [433, 328] on button at bounding box center [440, 332] width 29 height 29
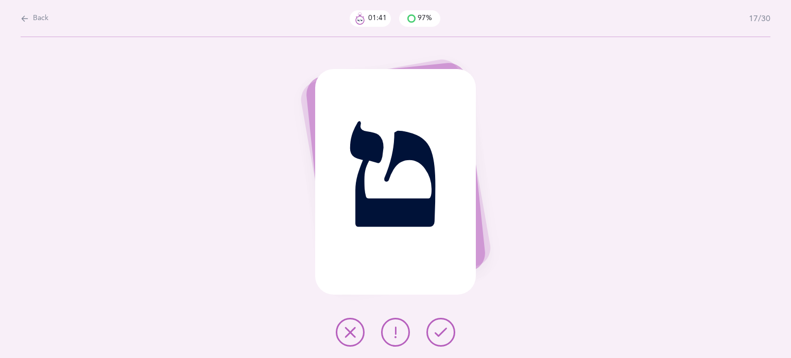
click at [433, 328] on button at bounding box center [440, 332] width 29 height 29
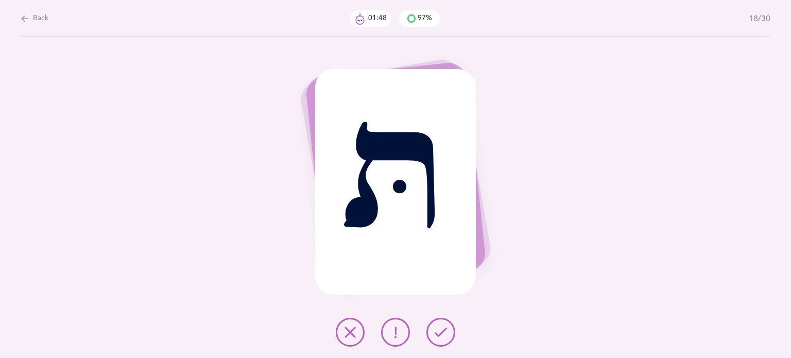
click at [440, 329] on icon at bounding box center [440, 332] width 12 height 12
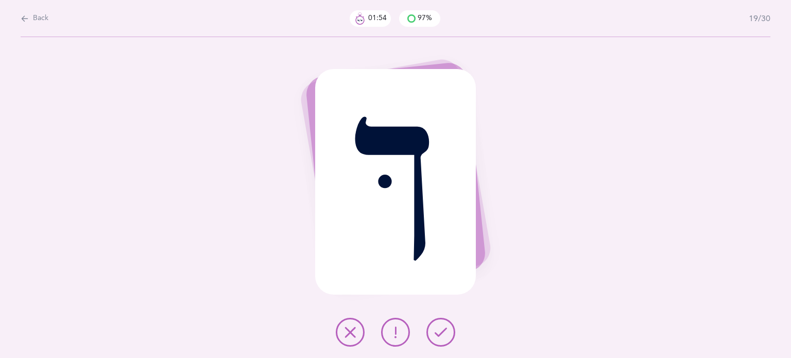
click at [440, 329] on icon at bounding box center [440, 332] width 12 height 12
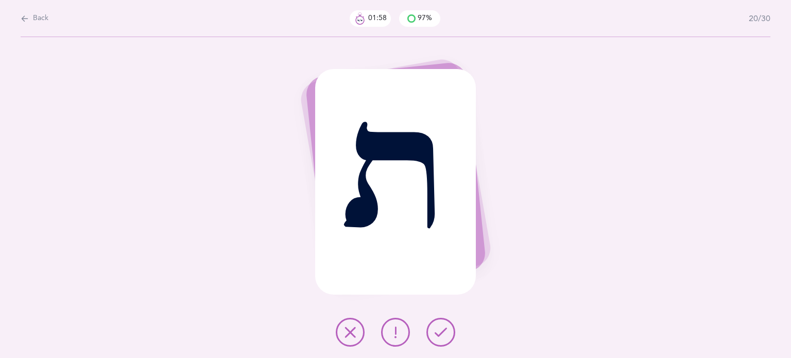
click at [439, 322] on button at bounding box center [440, 332] width 29 height 29
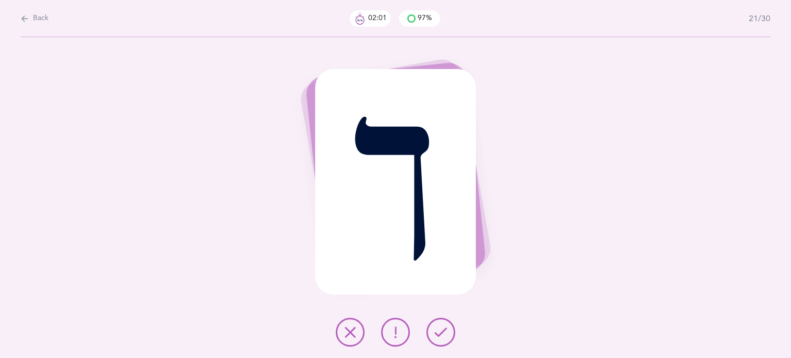
click at [438, 320] on button at bounding box center [440, 332] width 29 height 29
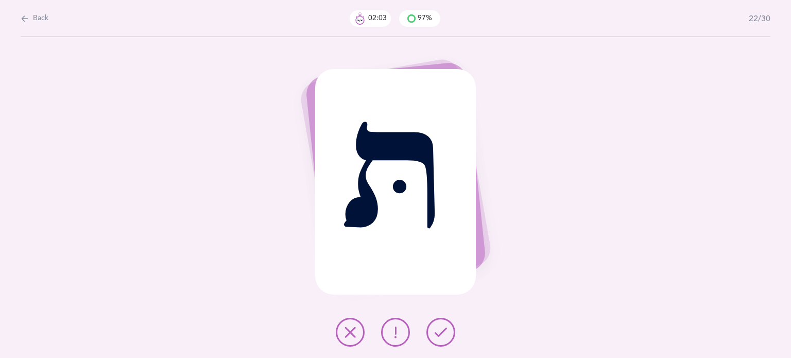
click at [436, 325] on button at bounding box center [440, 332] width 29 height 29
click at [434, 324] on button at bounding box center [440, 332] width 29 height 29
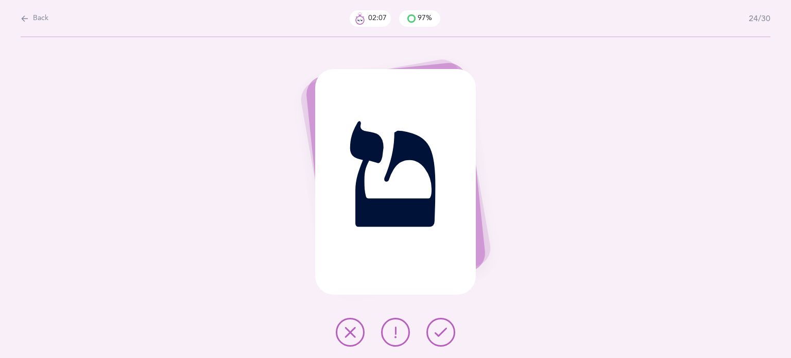
click at [434, 324] on button at bounding box center [440, 332] width 29 height 29
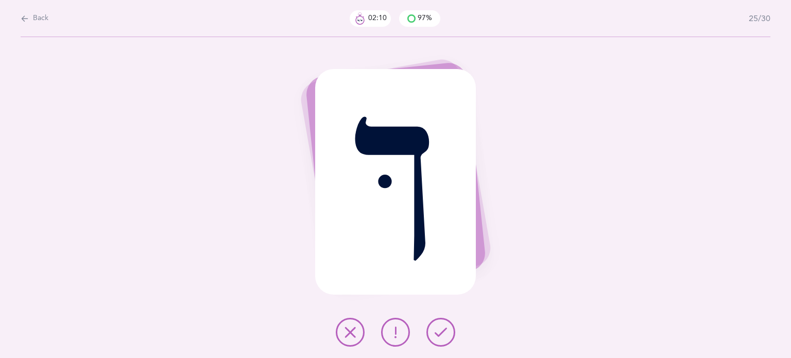
click at [434, 324] on button at bounding box center [440, 332] width 29 height 29
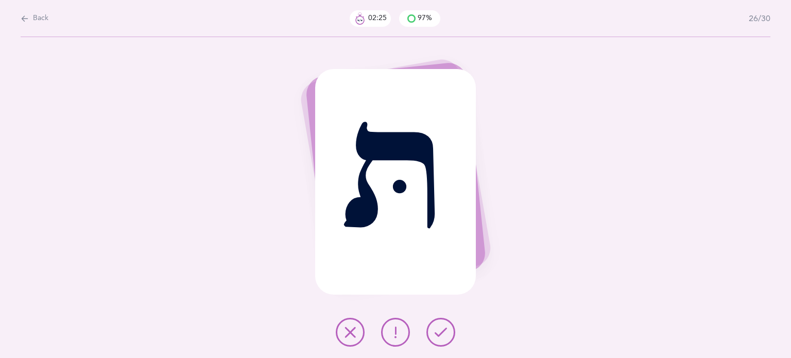
click at [442, 321] on button at bounding box center [440, 332] width 29 height 29
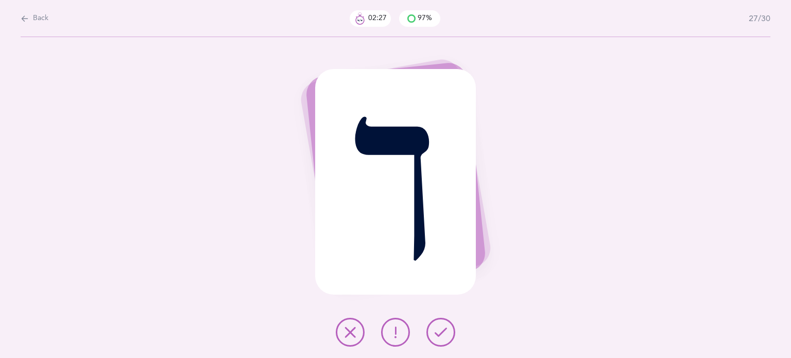
click at [442, 321] on button at bounding box center [440, 332] width 29 height 29
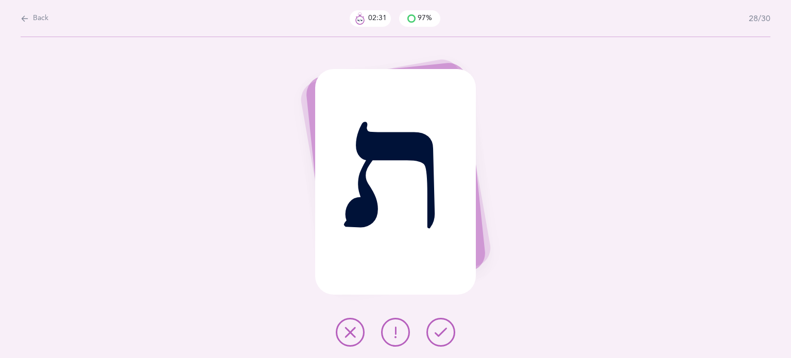
click at [442, 321] on button at bounding box center [440, 332] width 29 height 29
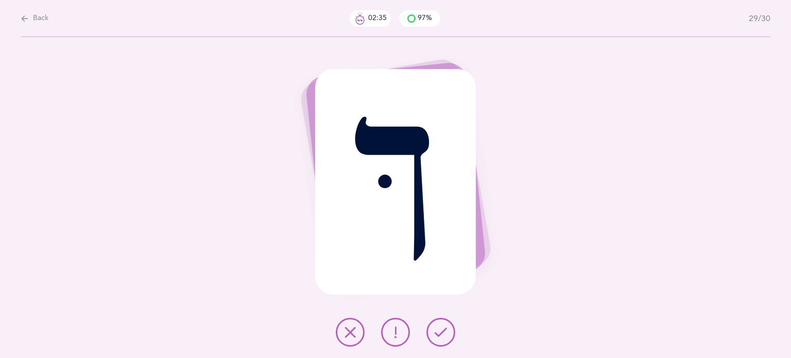
click at [442, 321] on button at bounding box center [440, 332] width 29 height 29
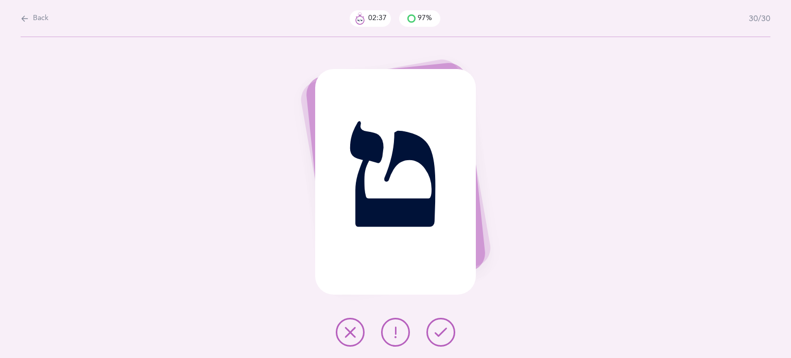
click at [442, 321] on button at bounding box center [440, 332] width 29 height 29
